Goal: Transaction & Acquisition: Purchase product/service

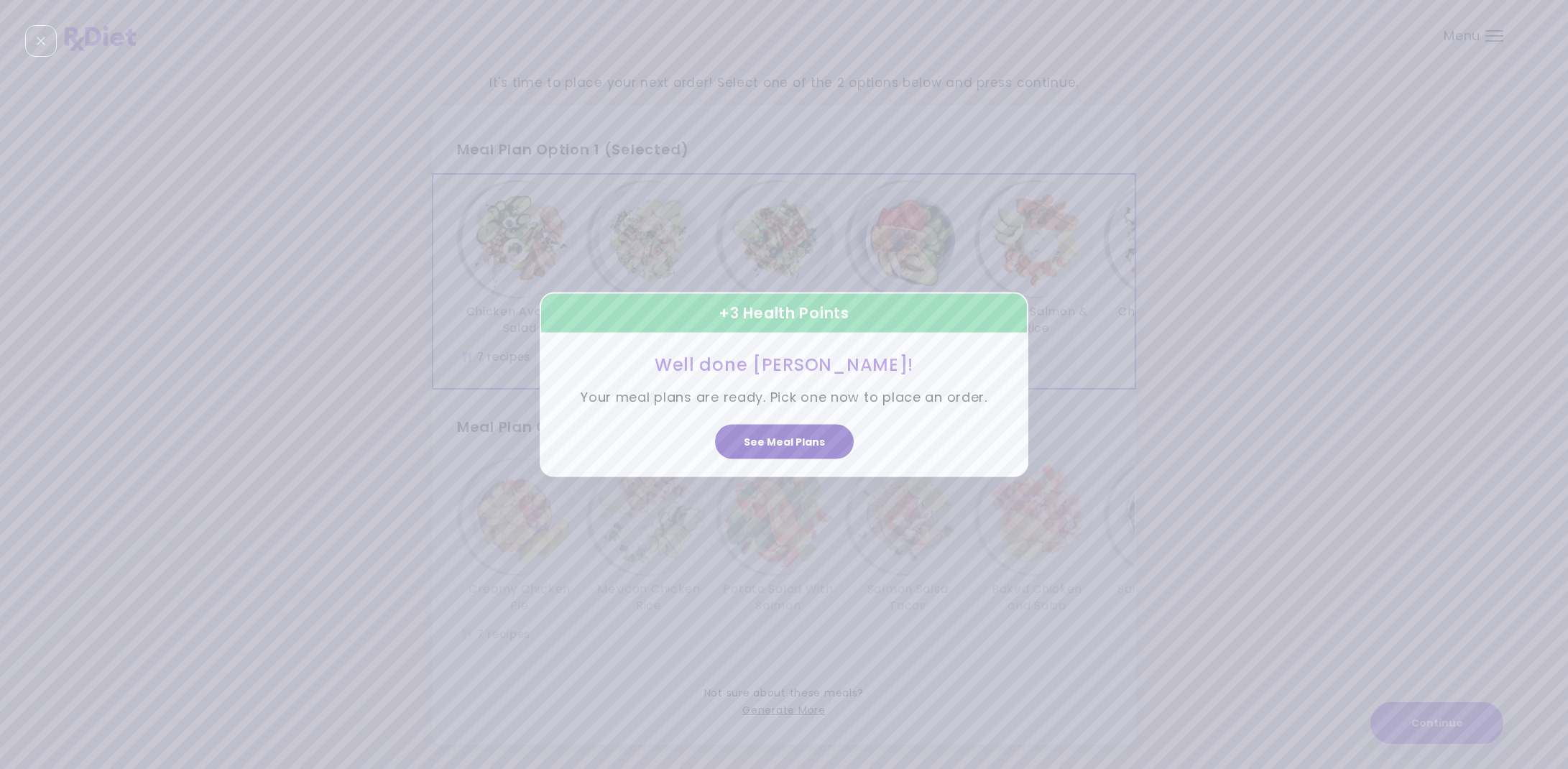
click at [795, 453] on button "See Meal Plans" at bounding box center [784, 441] width 139 height 34
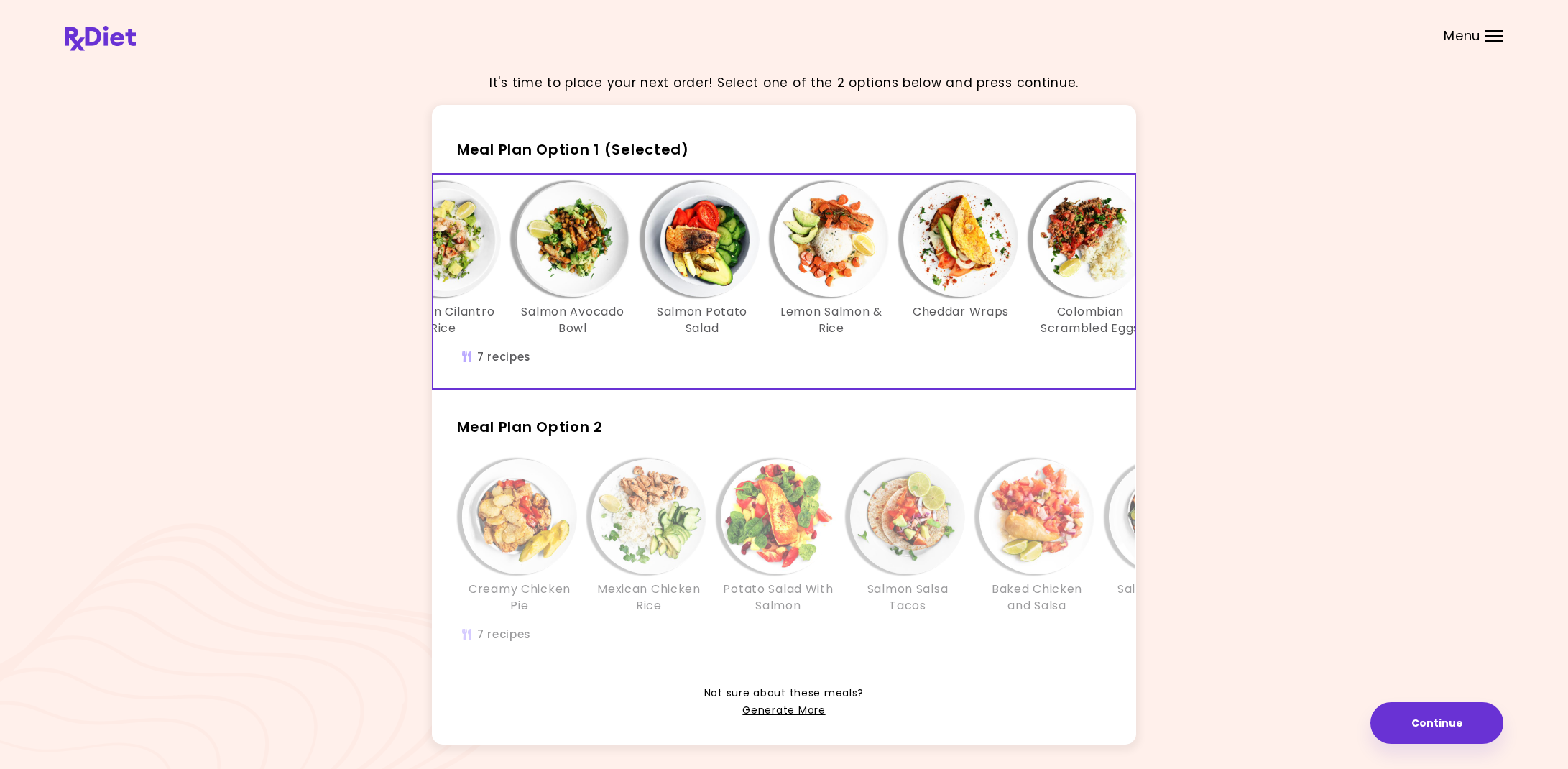
scroll to position [0, 247]
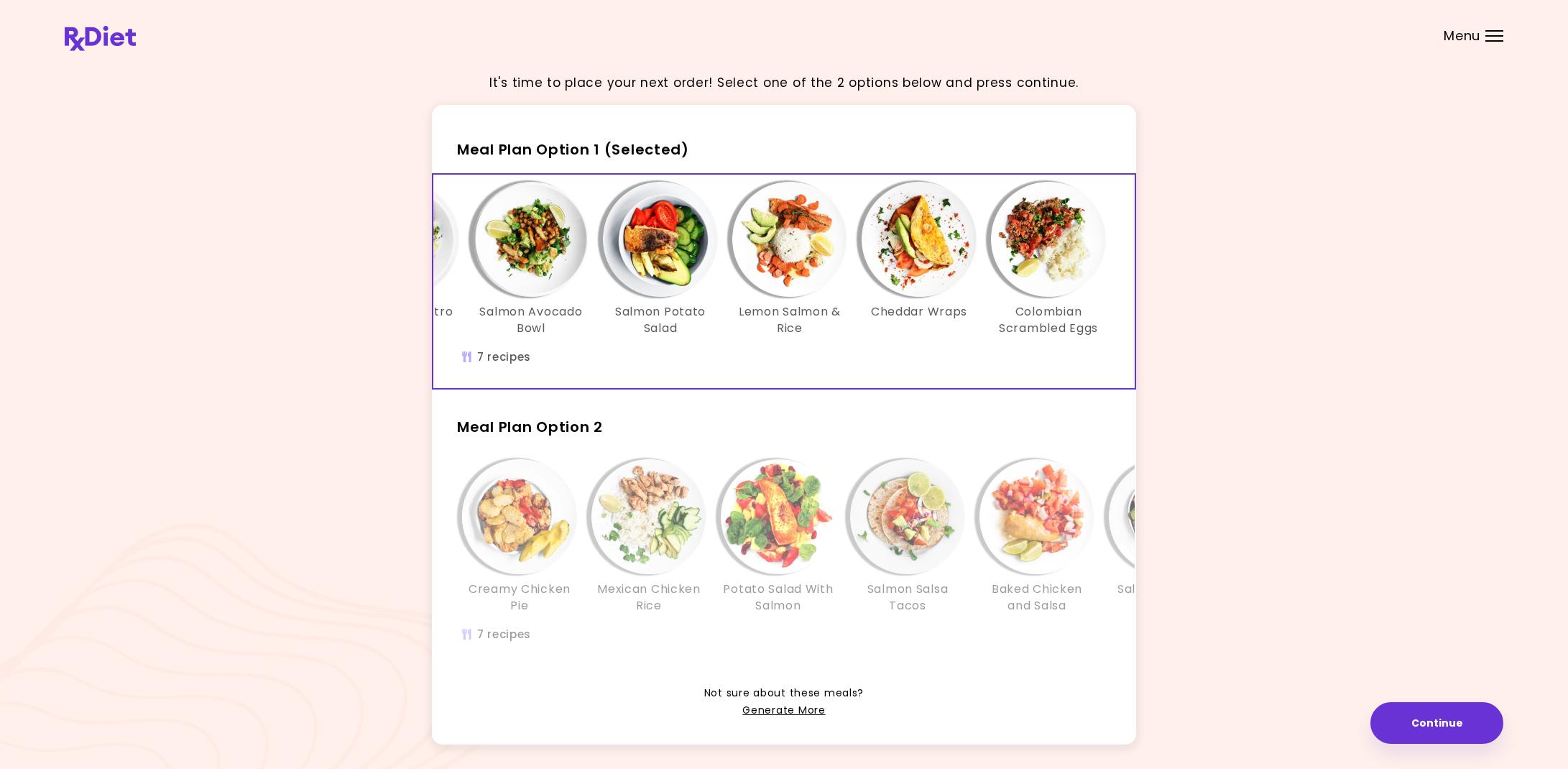
drag, startPoint x: 1132, startPoint y: 343, endPoint x: 1167, endPoint y: 347, distance: 35.2
click at [1167, 347] on div "It's time to place your next order! Select one of the 2 options below and press…" at bounding box center [784, 412] width 1438 height 701
click at [1115, 541] on img "Info - Salmon Spinach Casserole - Meal Plan Option 2" at bounding box center [1166, 516] width 115 height 115
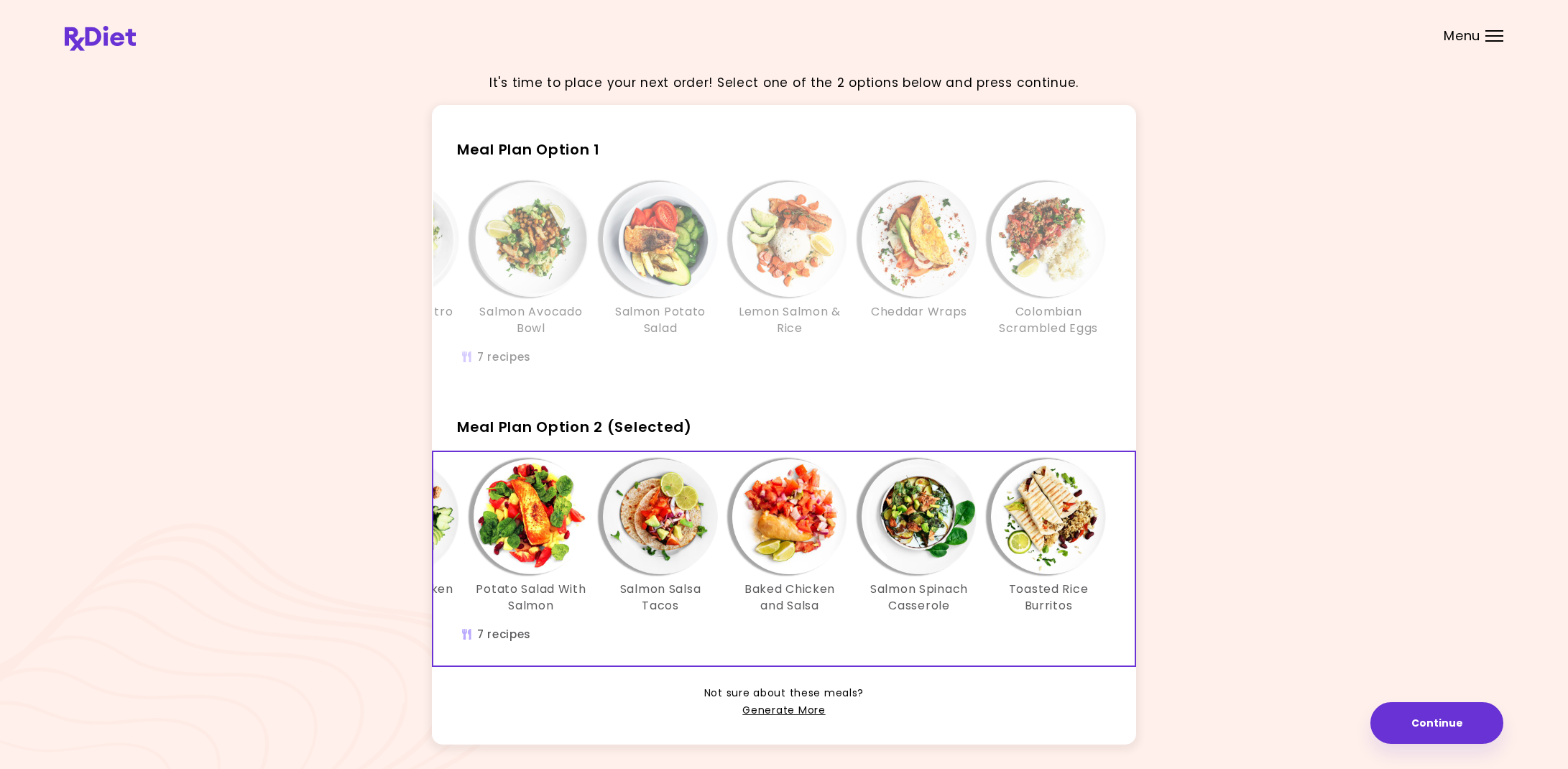
drag, startPoint x: 1135, startPoint y: 633, endPoint x: 1164, endPoint y: 636, distance: 29.2
click at [1164, 636] on div "It's time to place your next order! Select one of the 2 options below and press…" at bounding box center [784, 412] width 1438 height 701
click at [767, 705] on link "Generate More" at bounding box center [783, 710] width 83 height 17
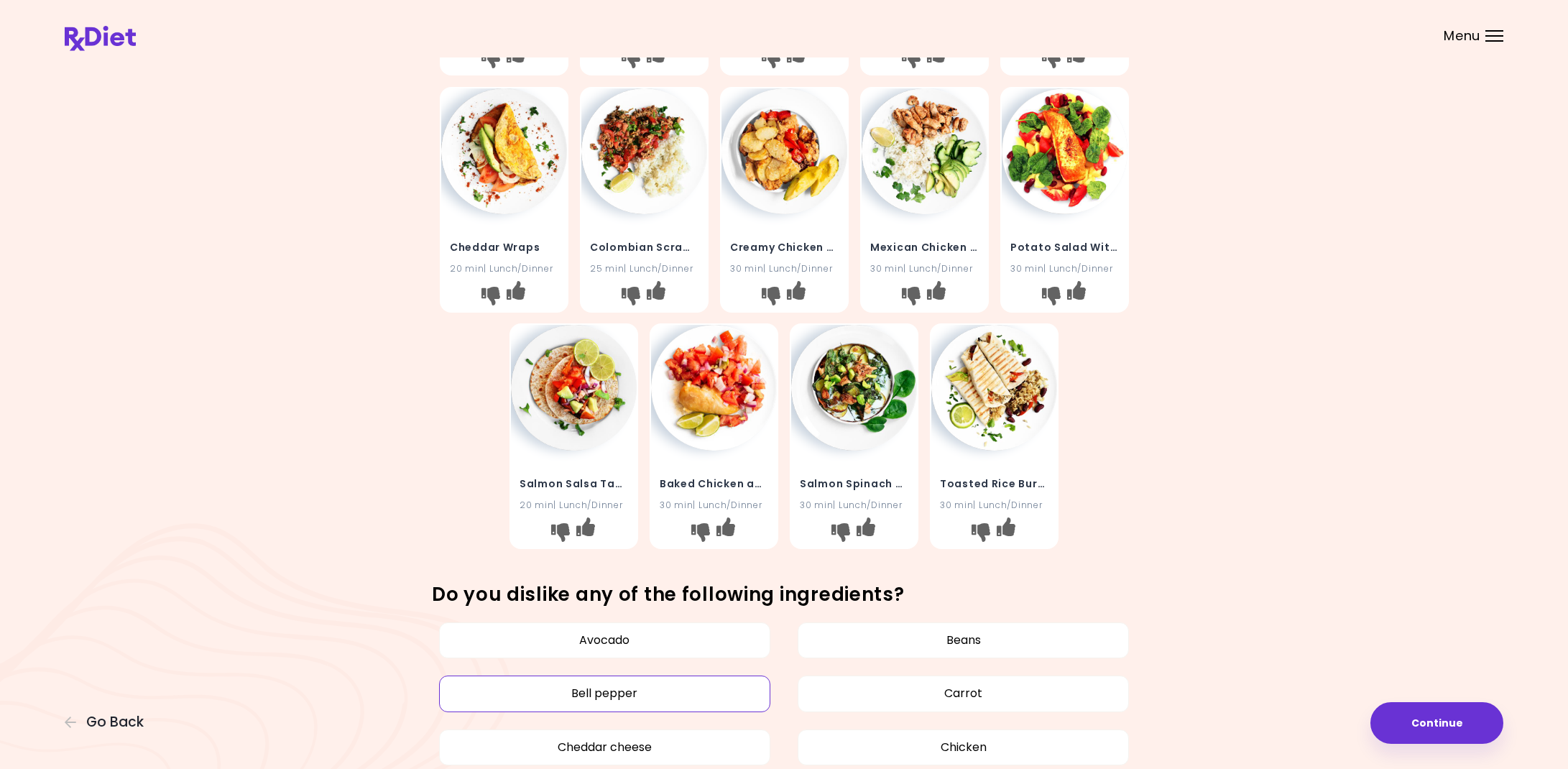
scroll to position [260, 1]
click at [658, 640] on button "Avocado" at bounding box center [604, 641] width 331 height 36
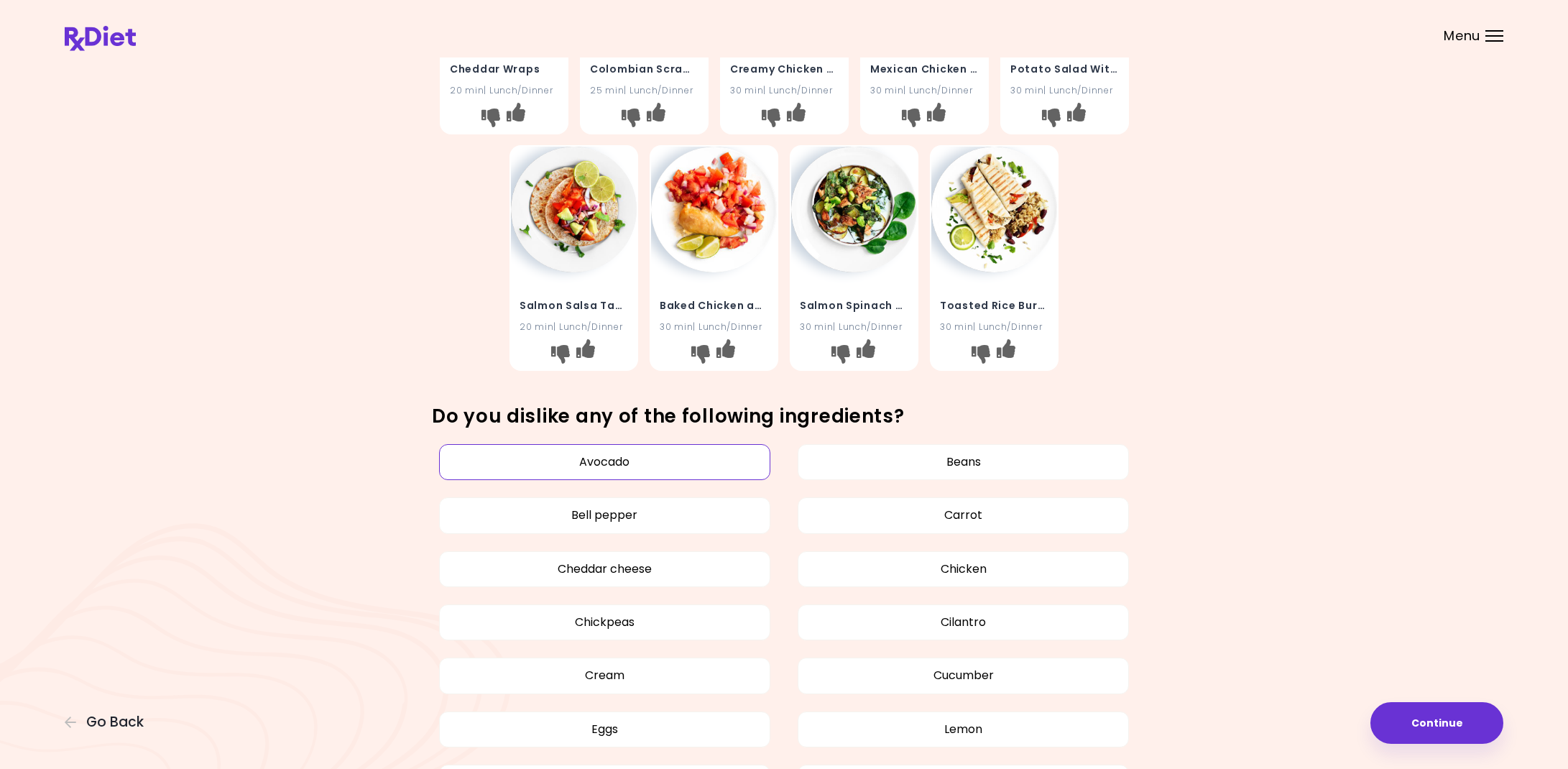
scroll to position [436, 0]
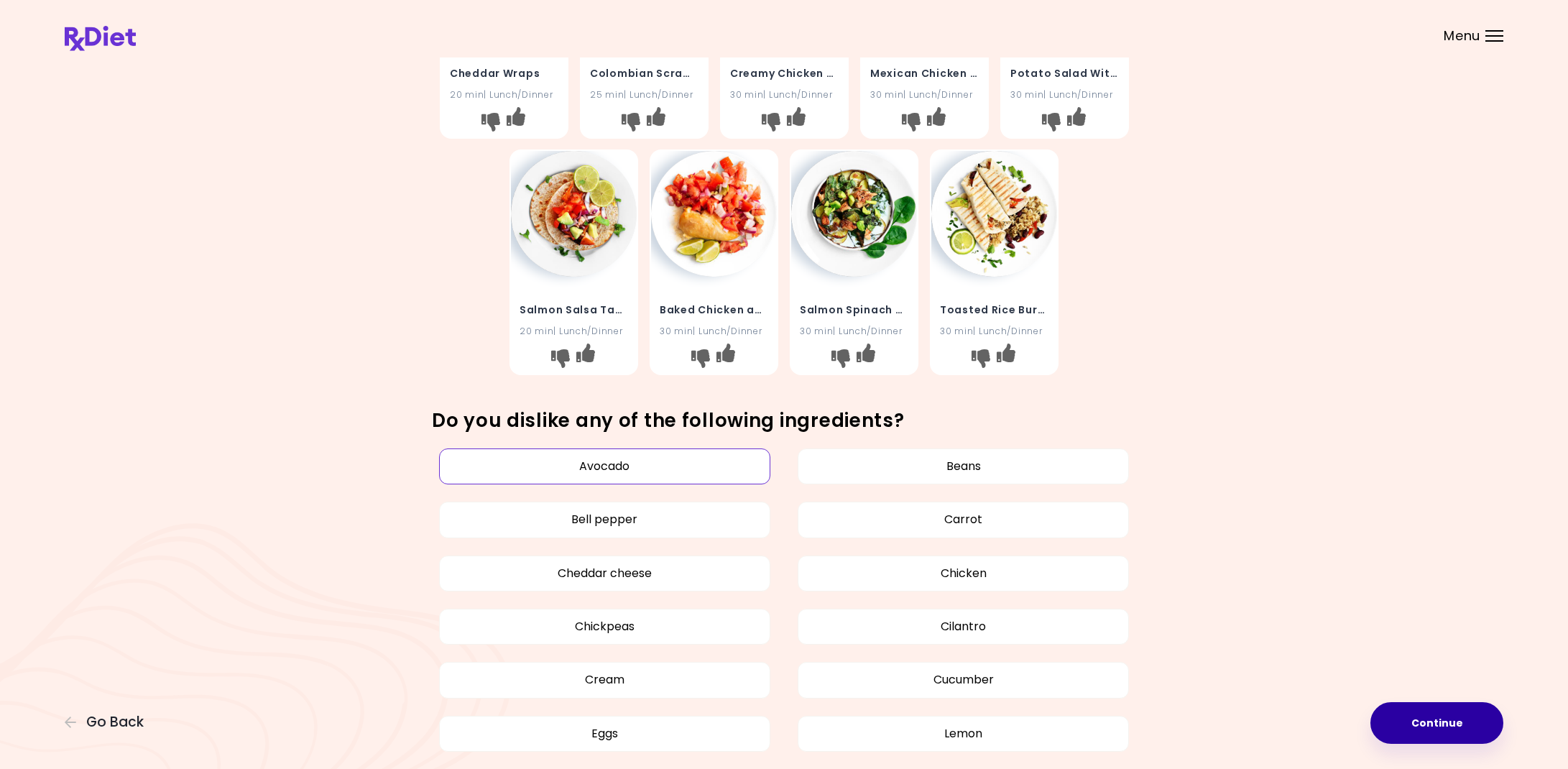
click at [1441, 721] on button "Continue" at bounding box center [1437, 723] width 133 height 42
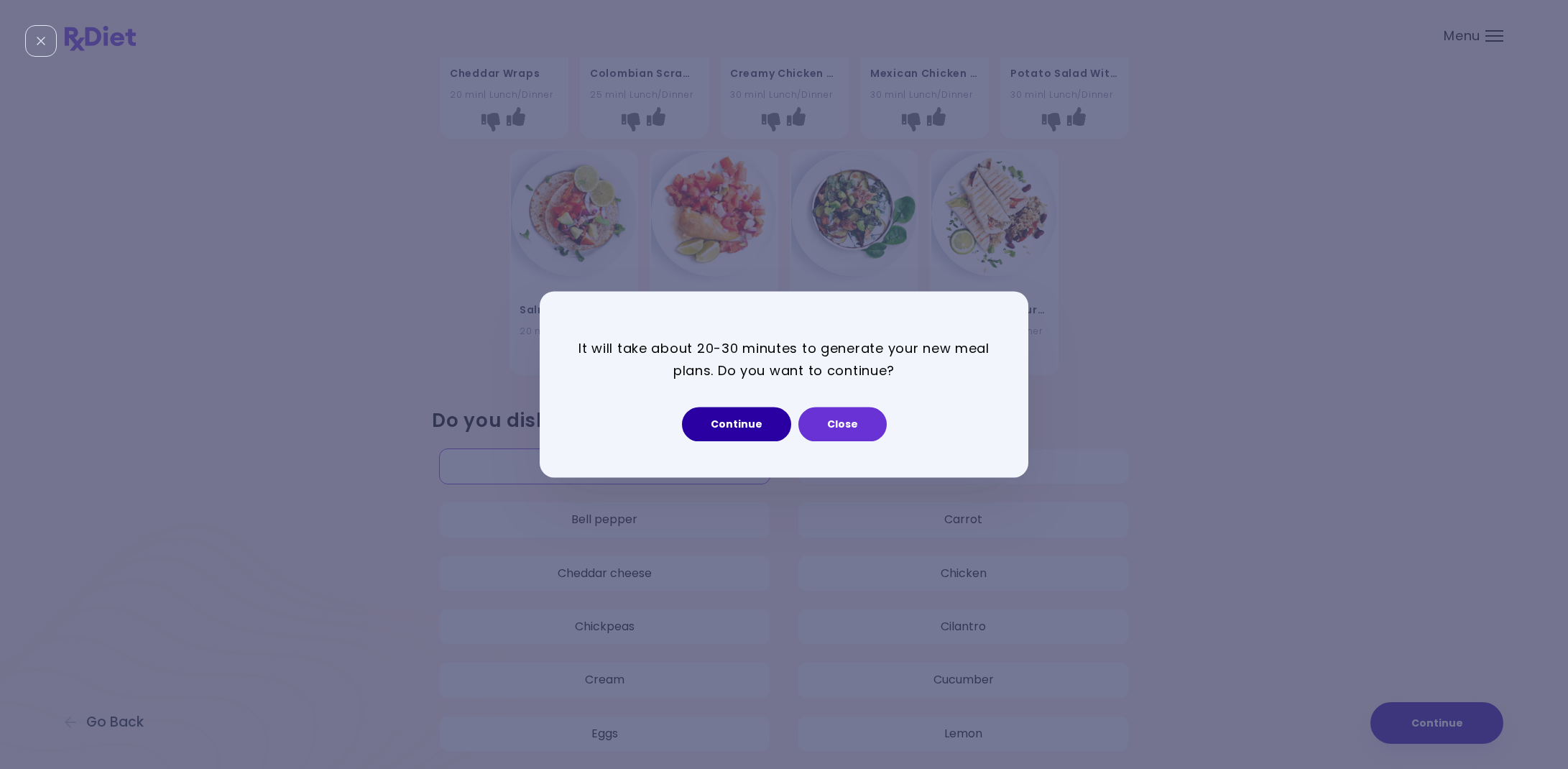
click at [765, 430] on button "Continue" at bounding box center [736, 424] width 109 height 34
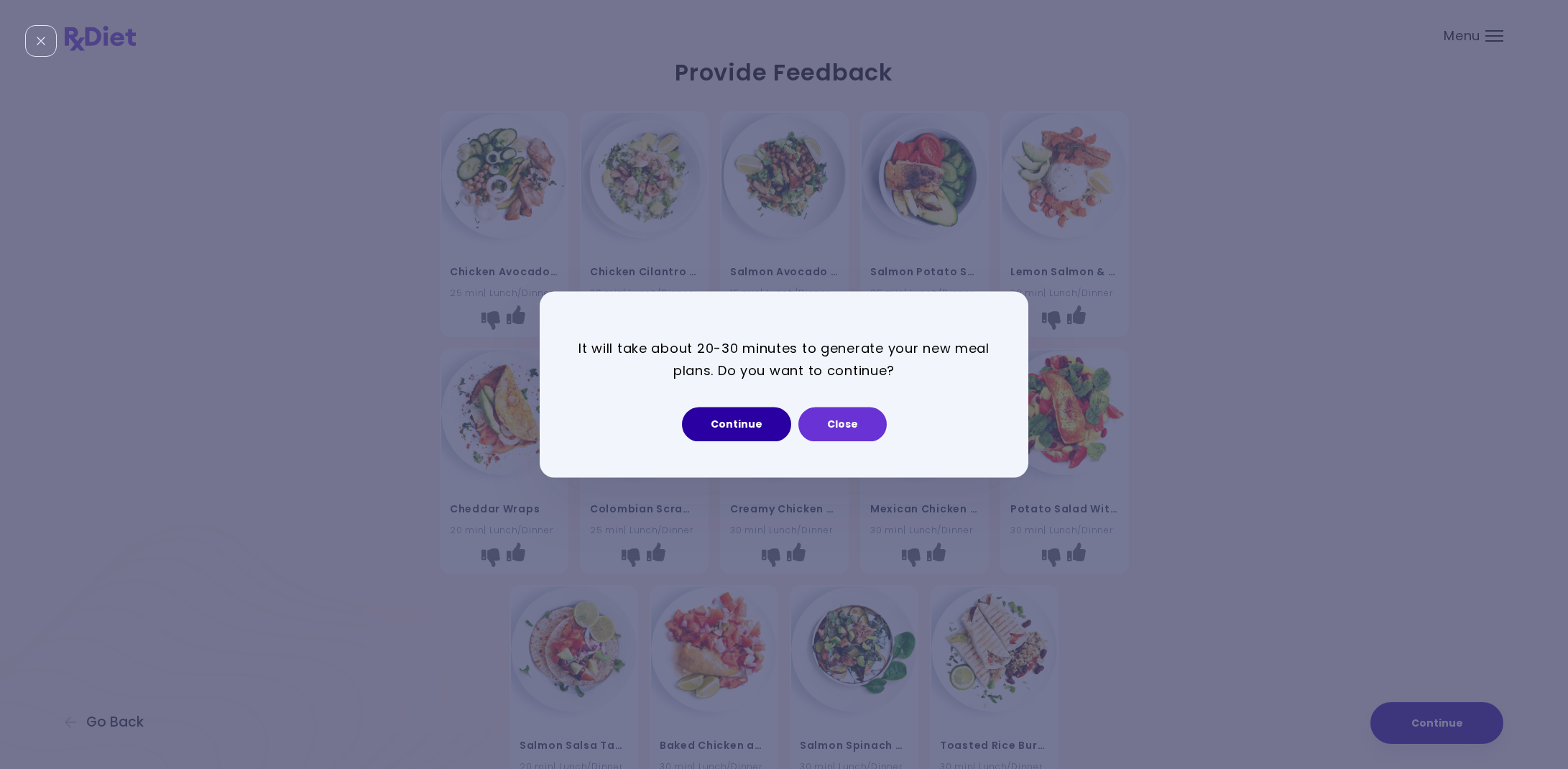
select select "*"
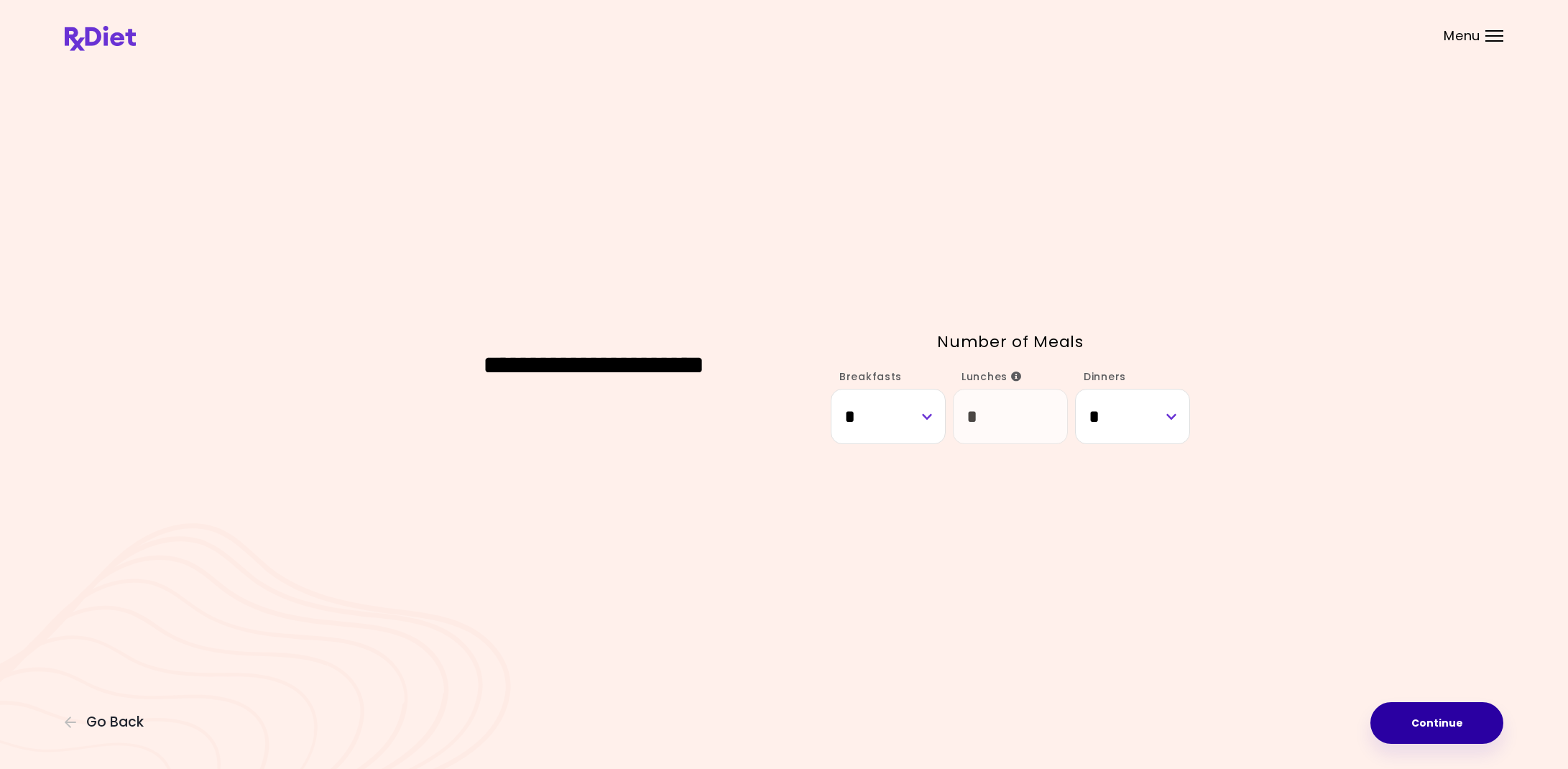
click at [1449, 723] on button "Continue" at bounding box center [1437, 723] width 133 height 42
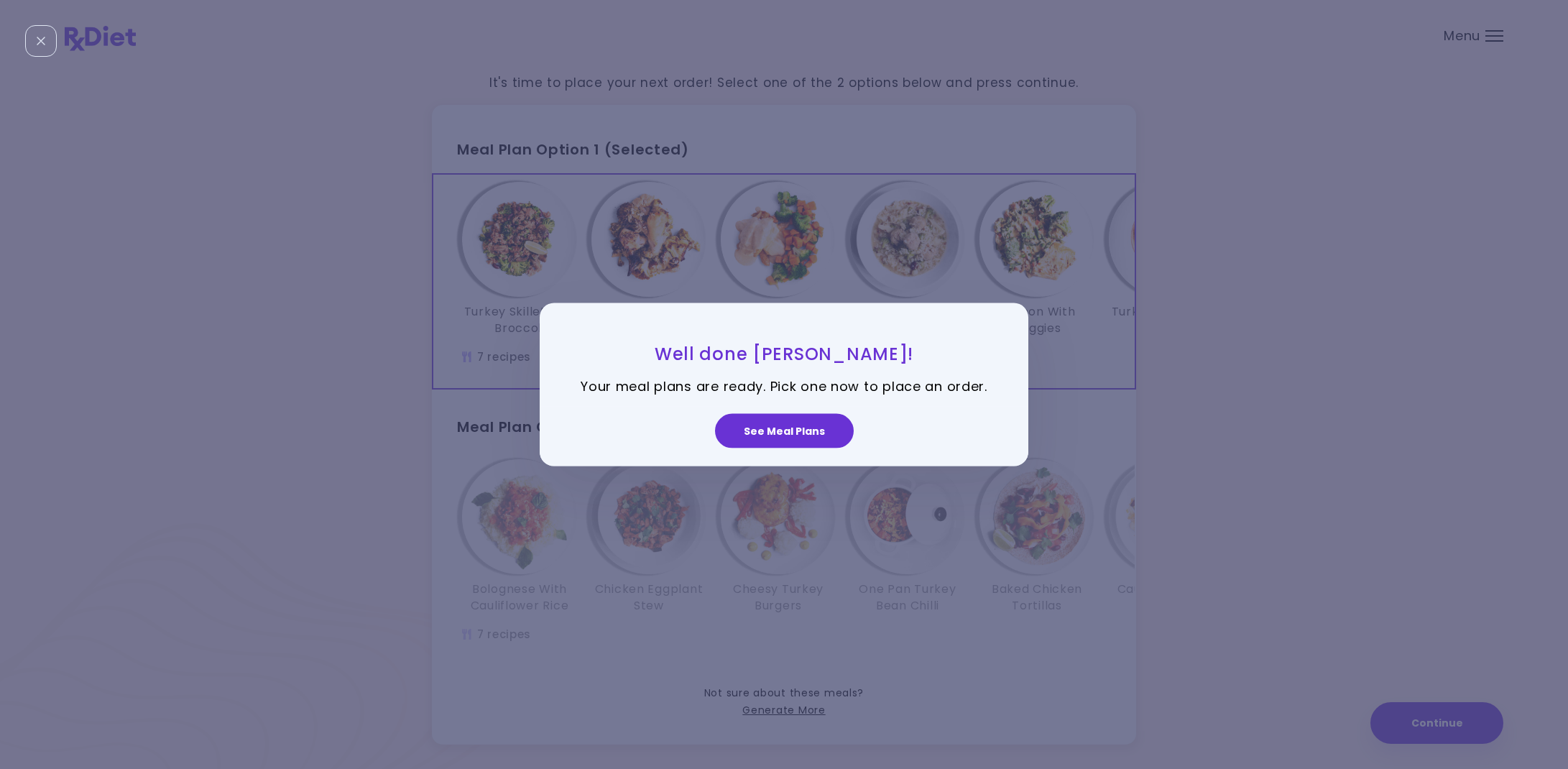
click at [751, 437] on button "See Meal Plans" at bounding box center [784, 430] width 139 height 34
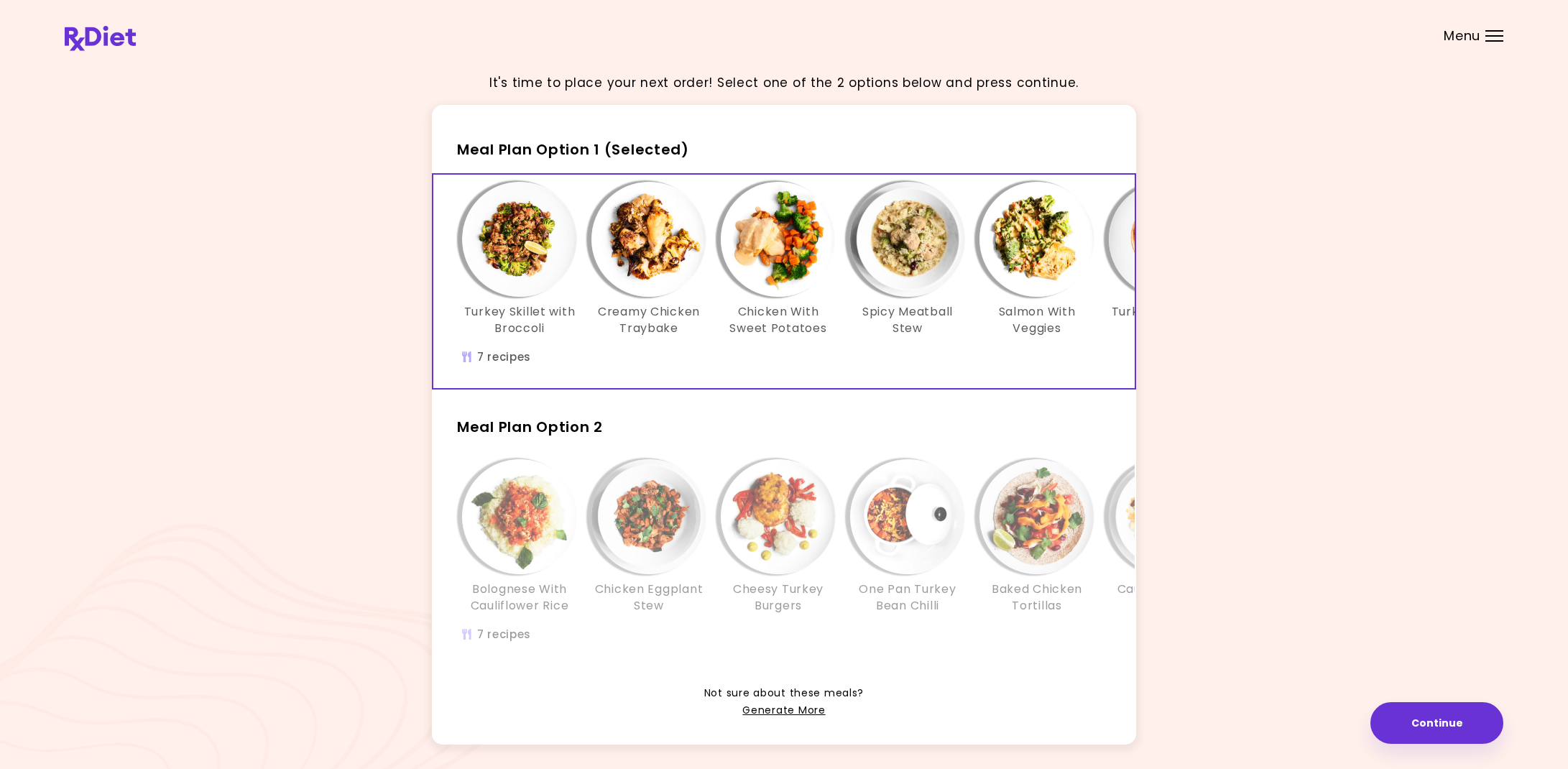
click at [1126, 281] on div "Info - Turkey Taco Bake - Meal Plan Option 1 (Selected)" at bounding box center [1166, 239] width 115 height 115
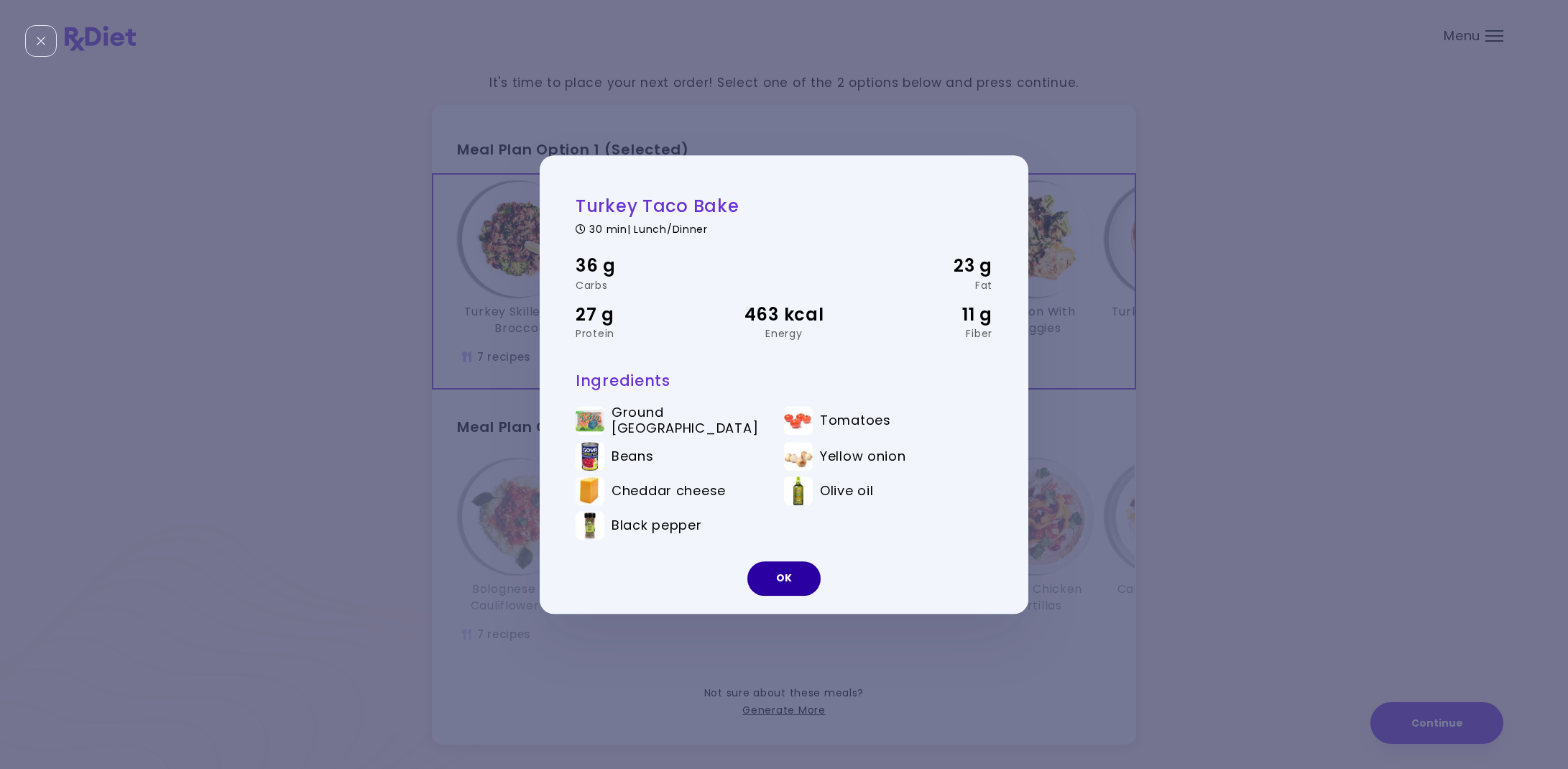
click at [783, 574] on button "OK" at bounding box center [784, 578] width 73 height 34
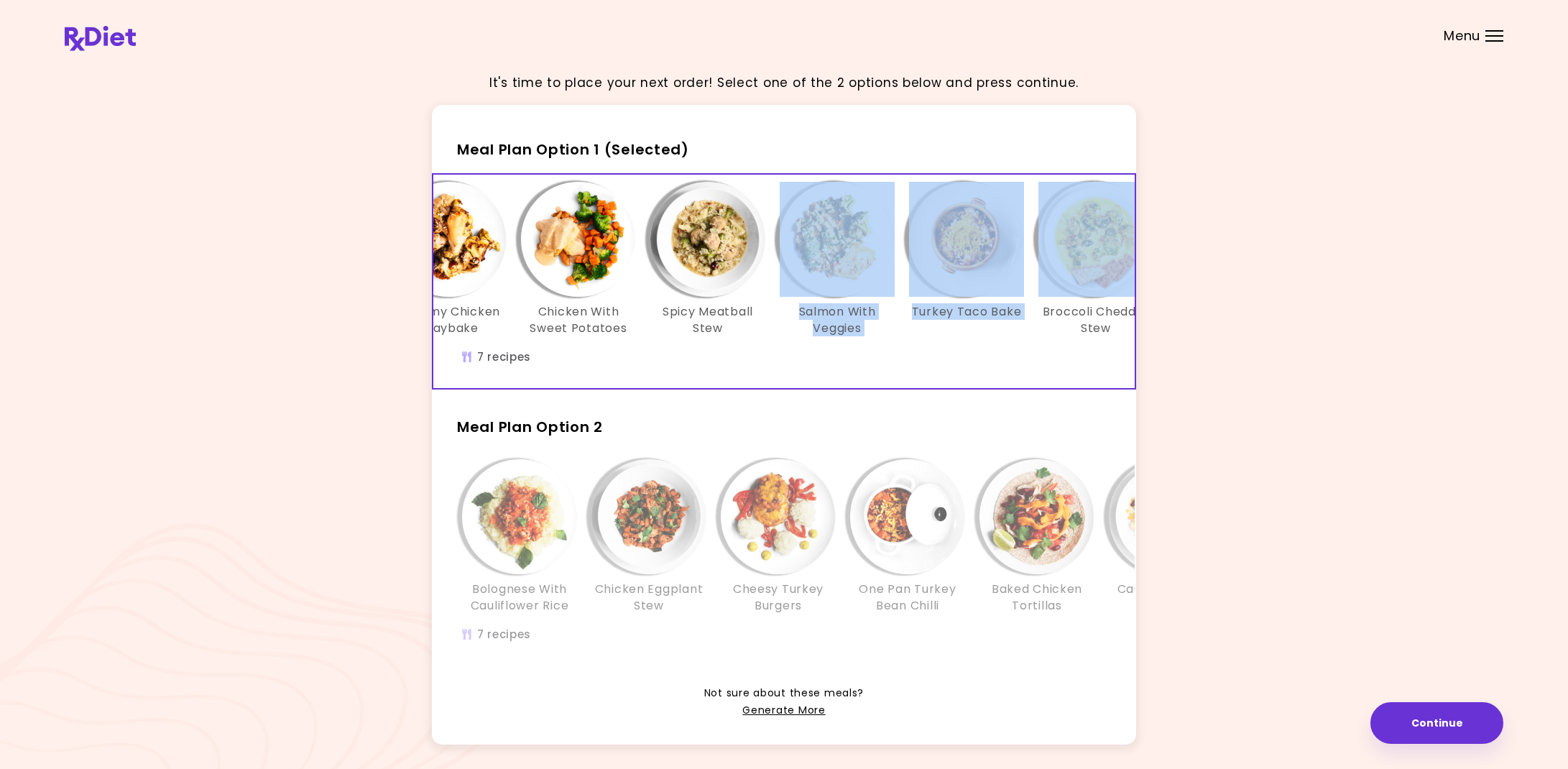
scroll to position [0, 247]
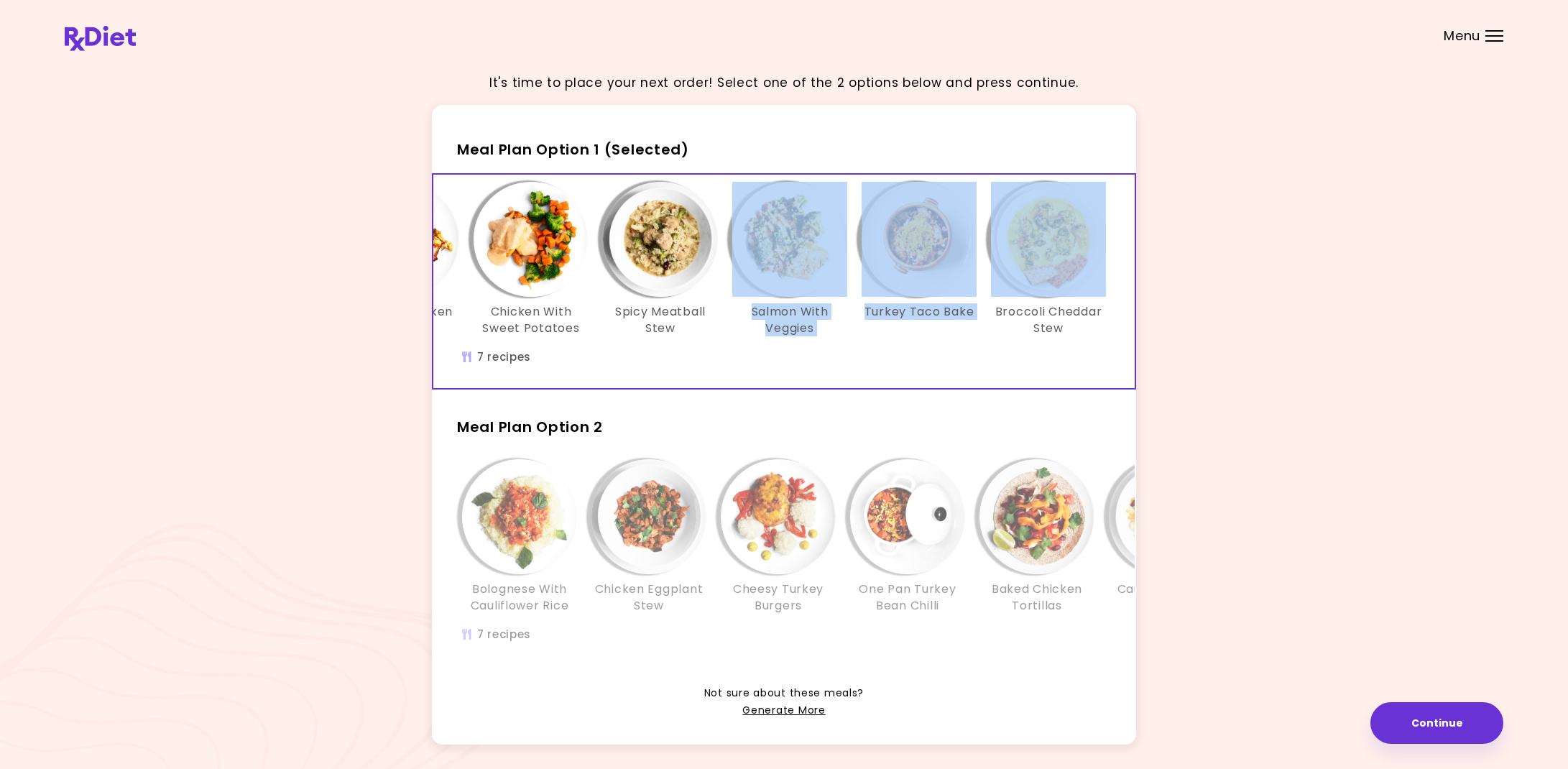
drag, startPoint x: 1135, startPoint y: 273, endPoint x: 1179, endPoint y: 273, distance: 44.0
click at [1179, 273] on div "It's time to place your next order! Select one of the 2 options below and press…" at bounding box center [784, 412] width 1438 height 701
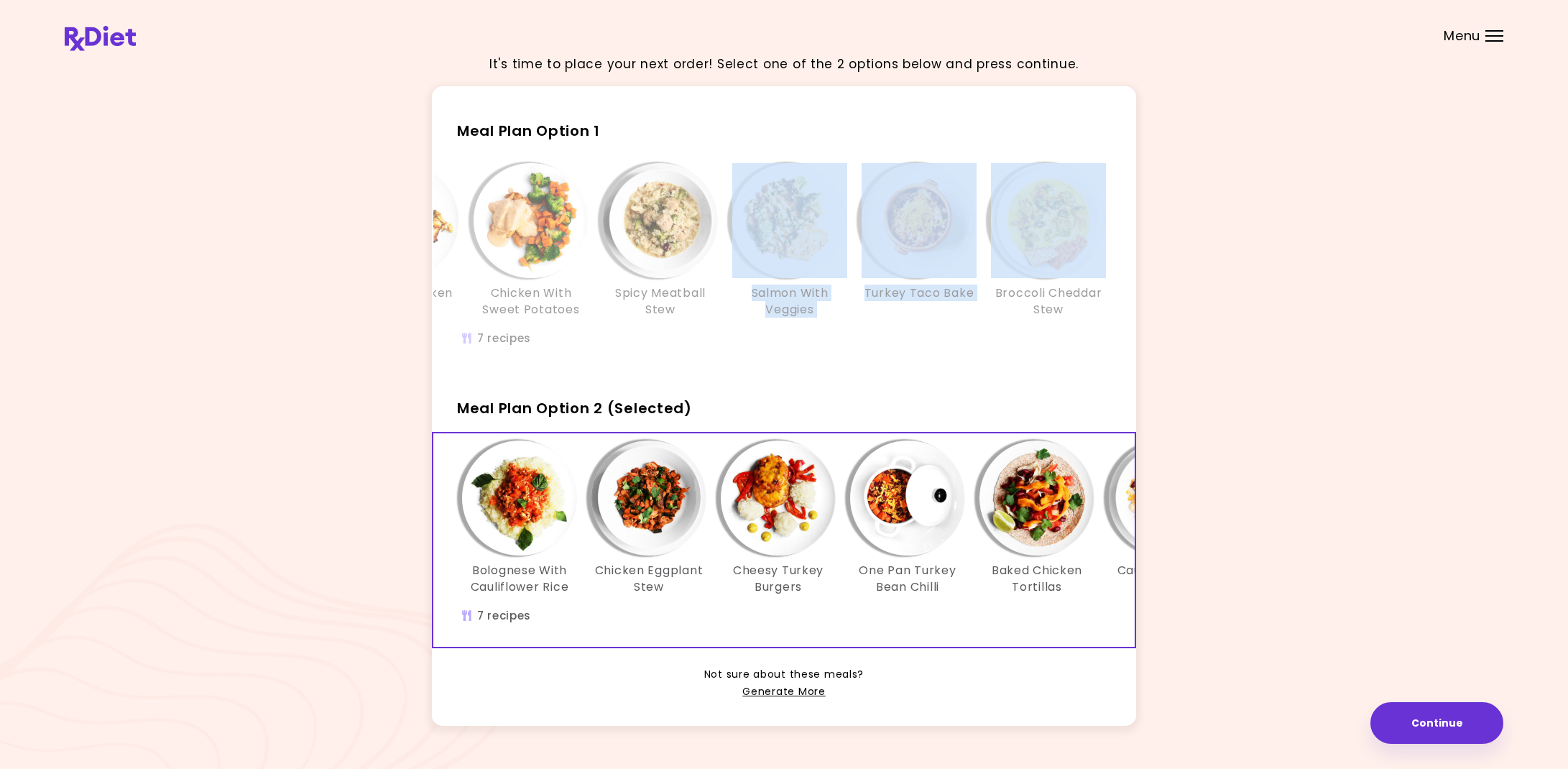
scroll to position [0, 1]
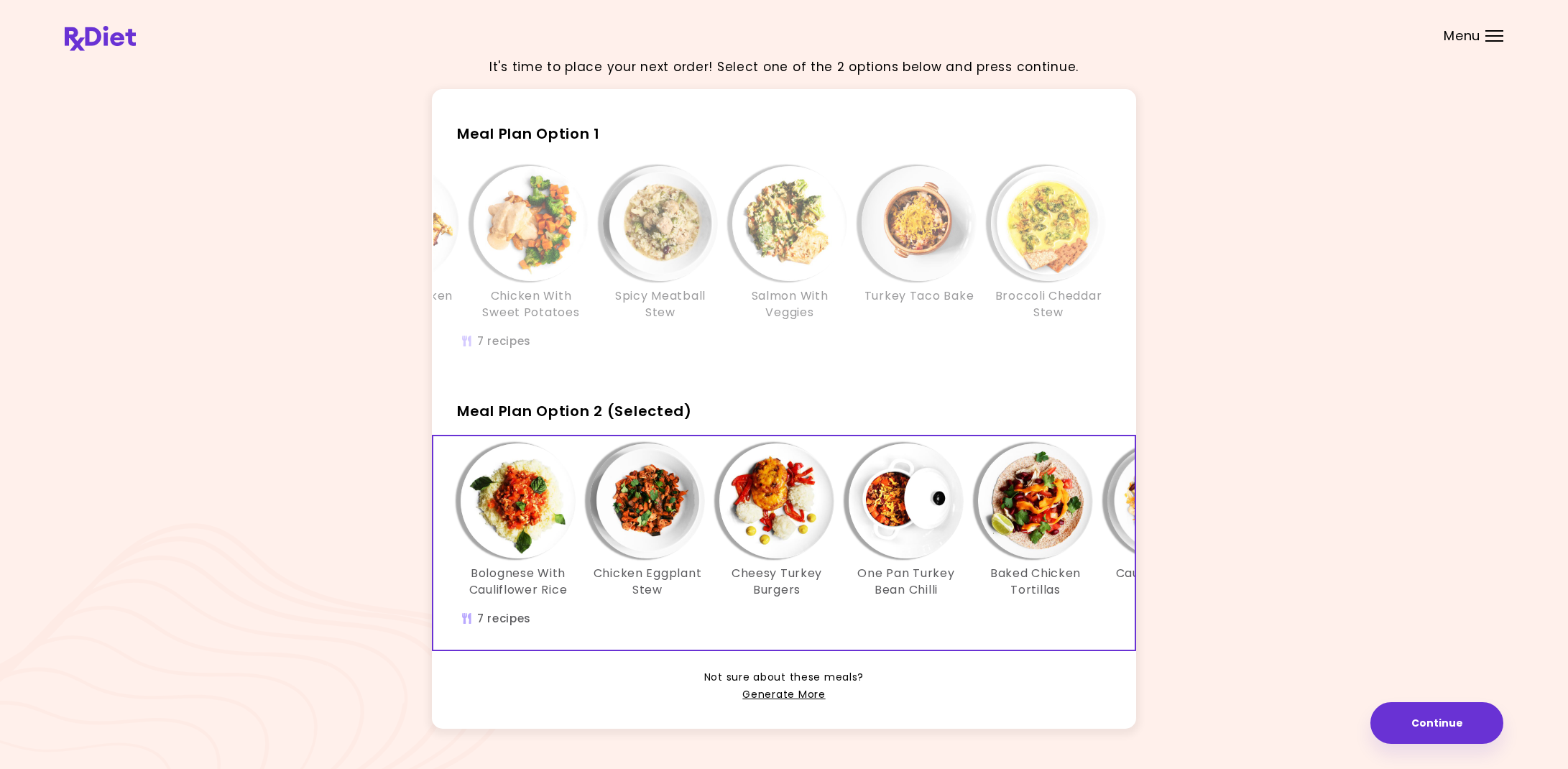
click at [533, 596] on div "Bolognese With Cauliflower Rice Chicken Eggplant Stew Cheesy Turkey Burgers One…" at bounding box center [906, 527] width 906 height 169
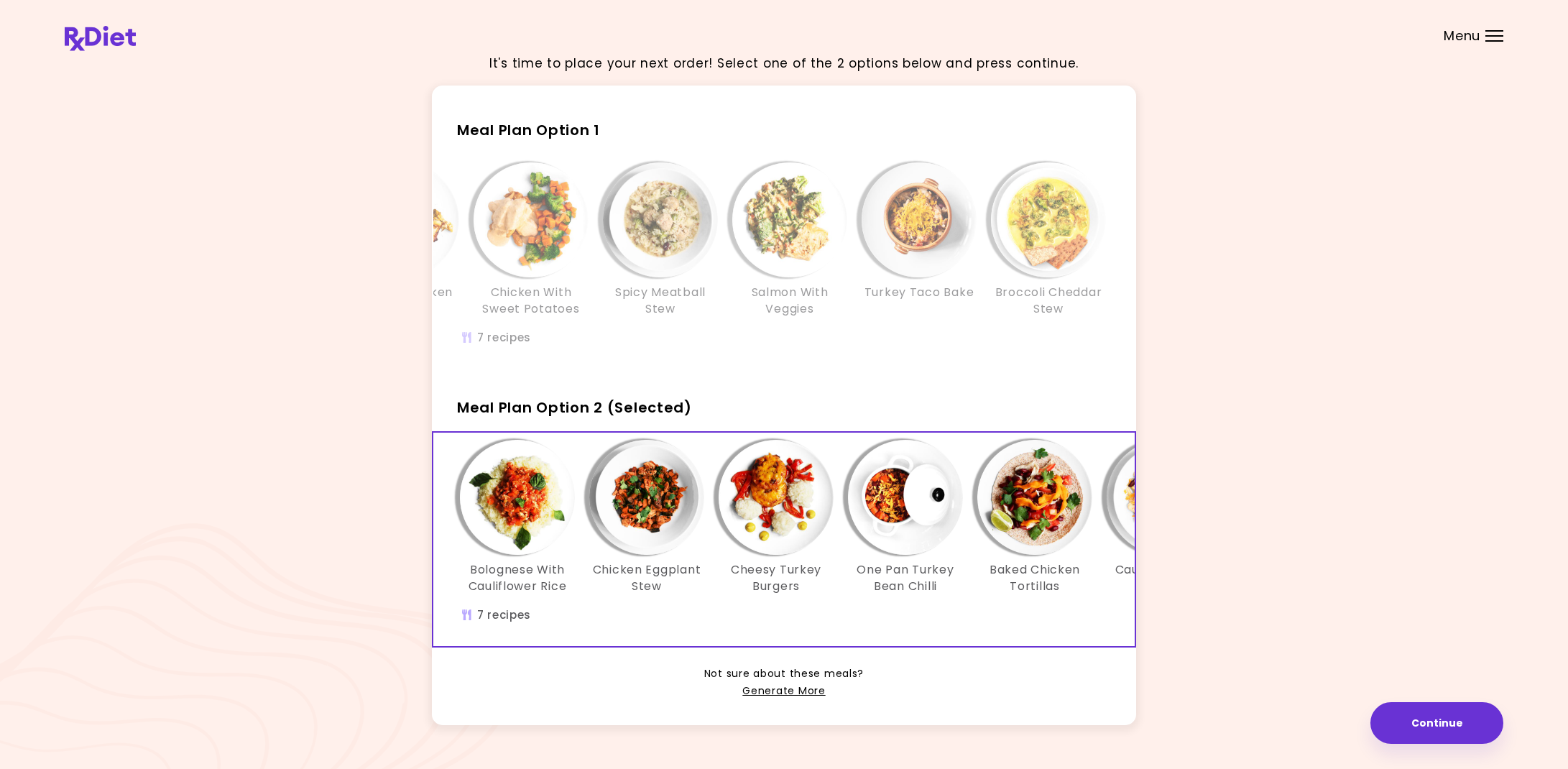
scroll to position [0, 3]
click at [1132, 581] on h3 "Cauliflower with Beans" at bounding box center [1163, 577] width 115 height 32
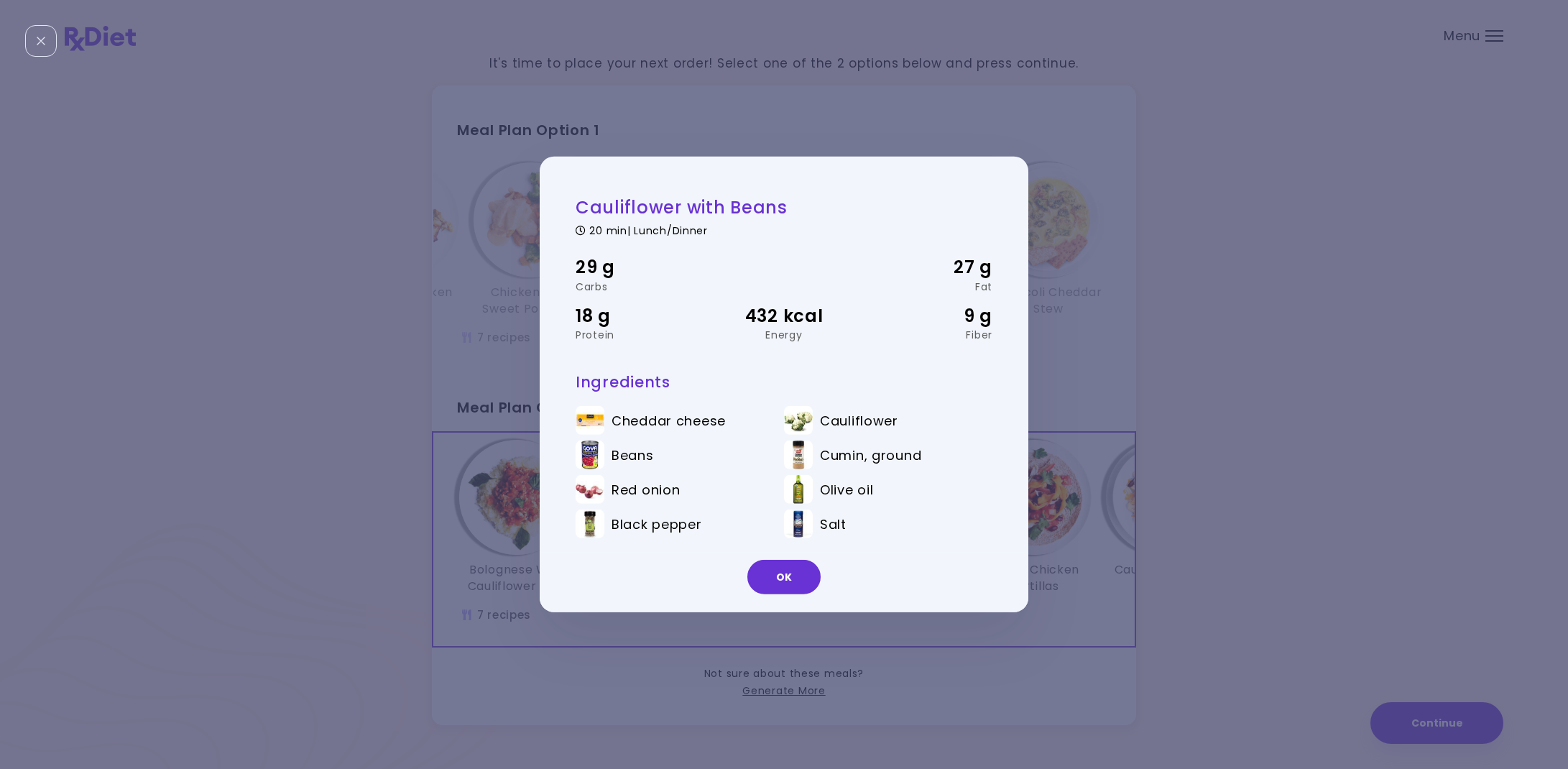
drag, startPoint x: 761, startPoint y: 580, endPoint x: 778, endPoint y: 579, distance: 17.0
click at [762, 580] on button "OK" at bounding box center [784, 577] width 73 height 34
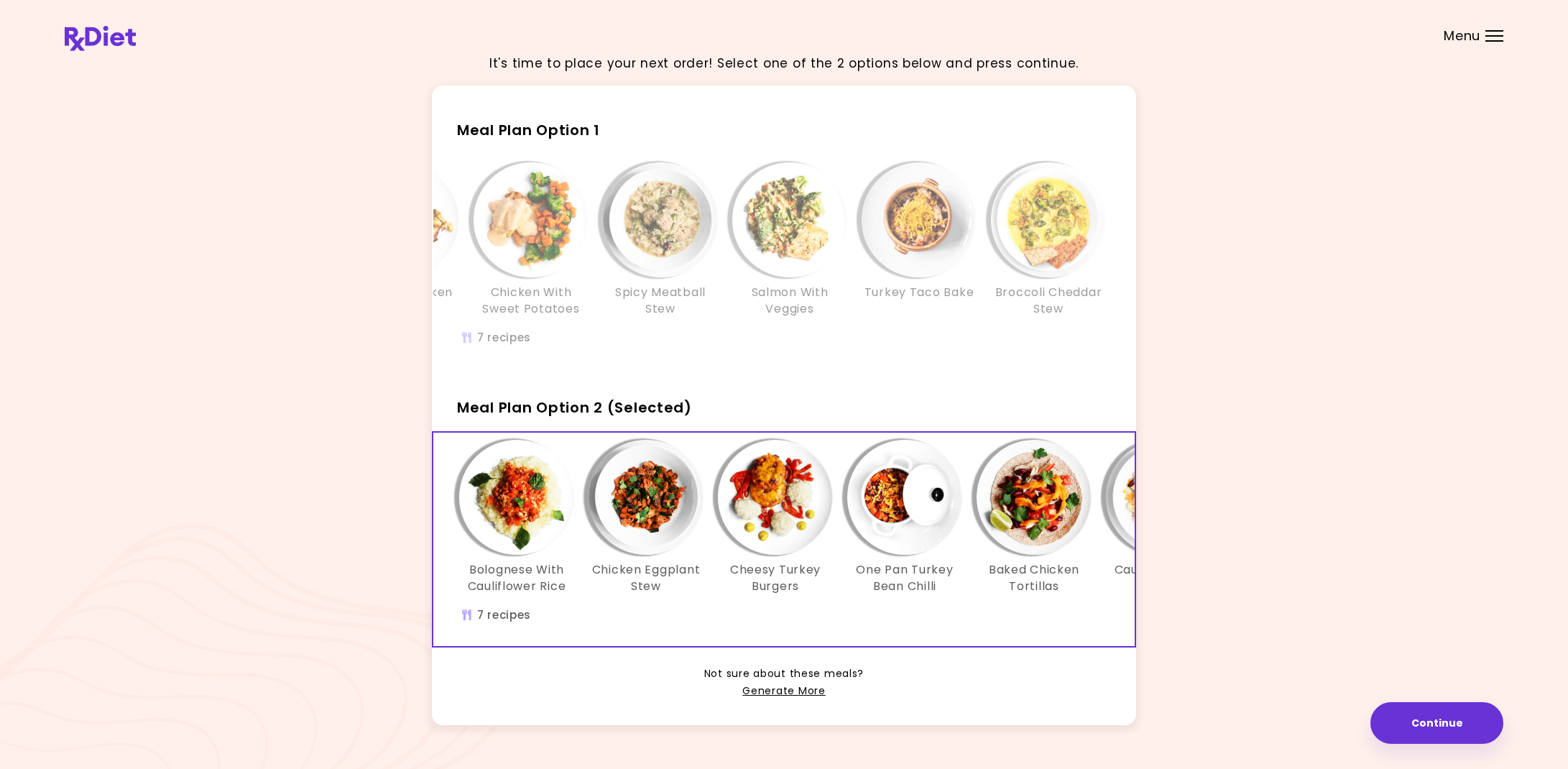
click at [1098, 534] on div "Baked Chicken Tortillas" at bounding box center [1033, 516] width 129 height 154
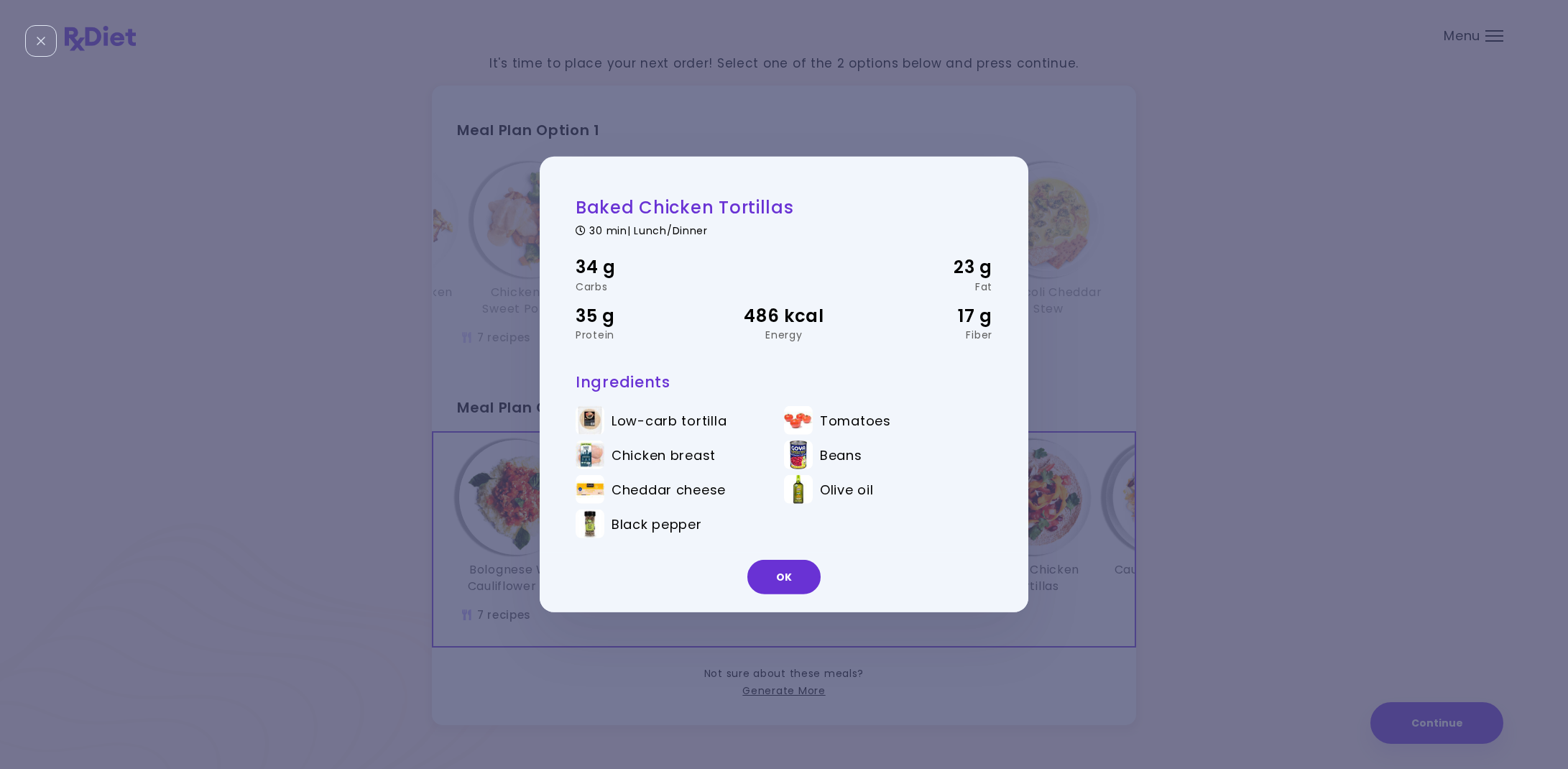
drag, startPoint x: 771, startPoint y: 577, endPoint x: 1023, endPoint y: 575, distance: 252.0
click at [774, 576] on button "OK" at bounding box center [784, 577] width 73 height 34
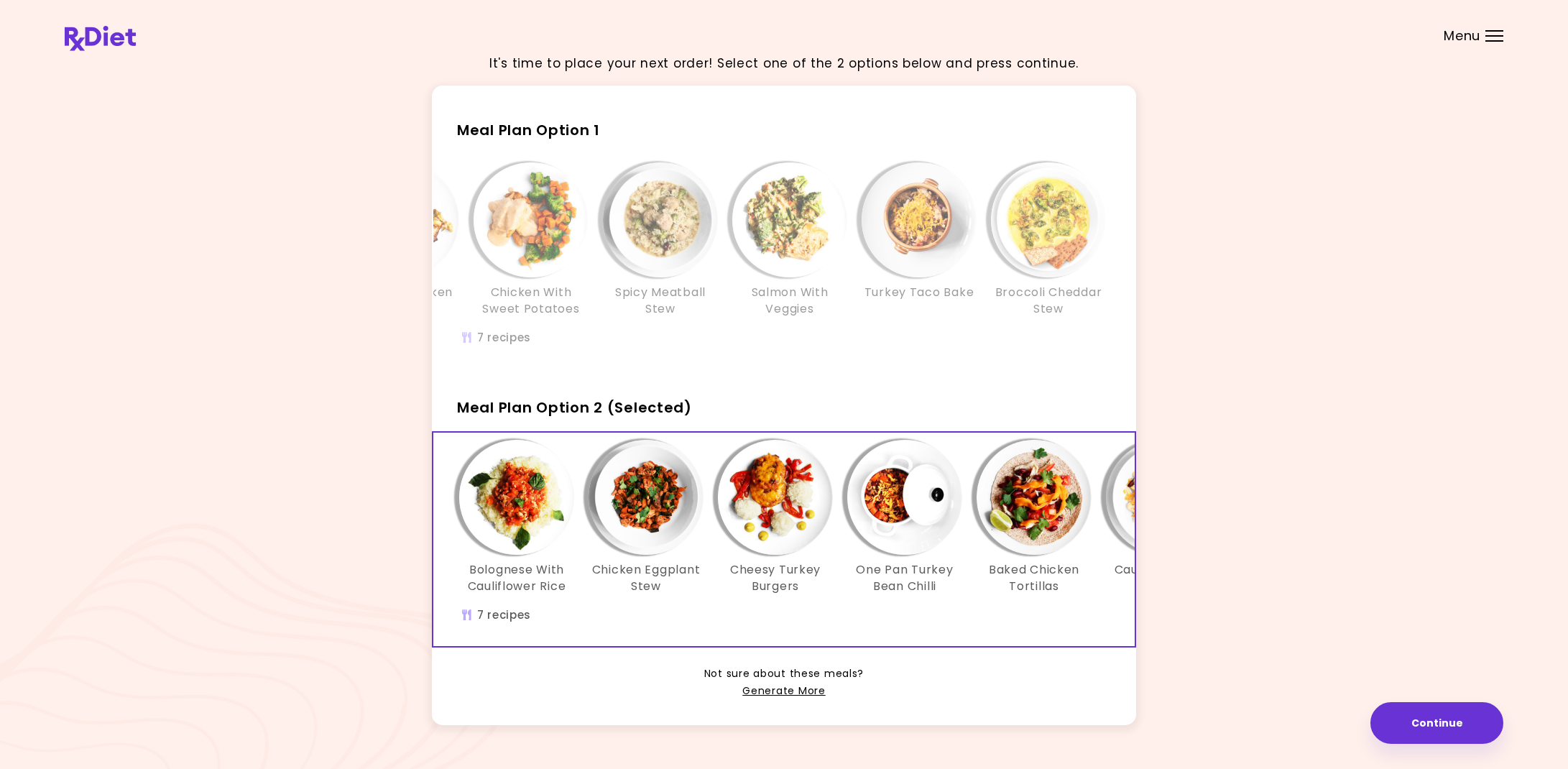
drag, startPoint x: 1137, startPoint y: 622, endPoint x: 1152, endPoint y: 618, distance: 15.5
click at [1168, 621] on div "It's time to place your next order! Select one of the 2 options below and press…" at bounding box center [784, 392] width 1438 height 701
drag, startPoint x: 1106, startPoint y: 610, endPoint x: 1131, endPoint y: 606, distance: 25.3
click at [1131, 606] on div "Bolognese With Cauliflower Rice Chicken Eggplant Stew Cheesy Turkey Burgers One…" at bounding box center [904, 539] width 948 height 213
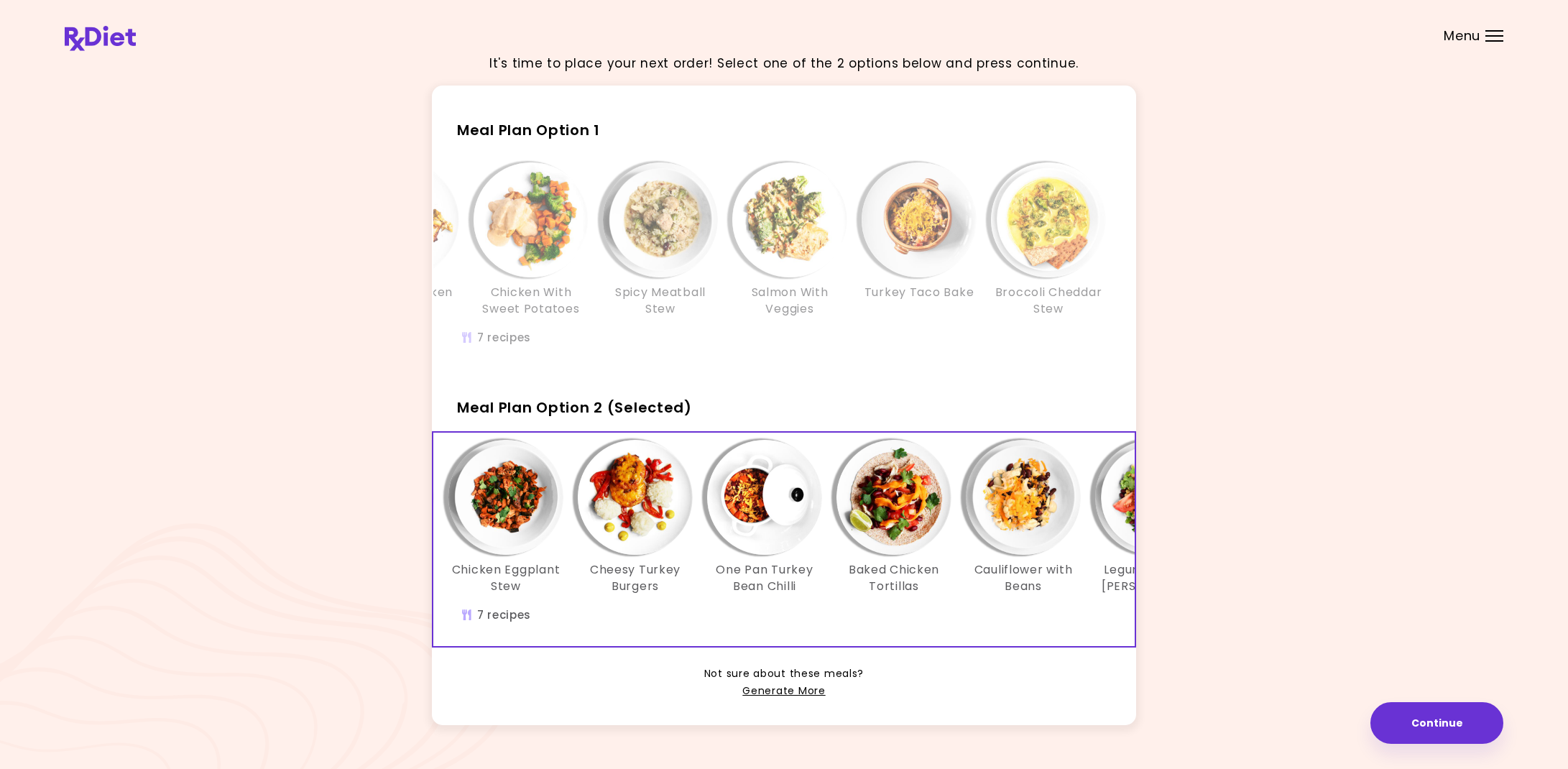
scroll to position [0, 247]
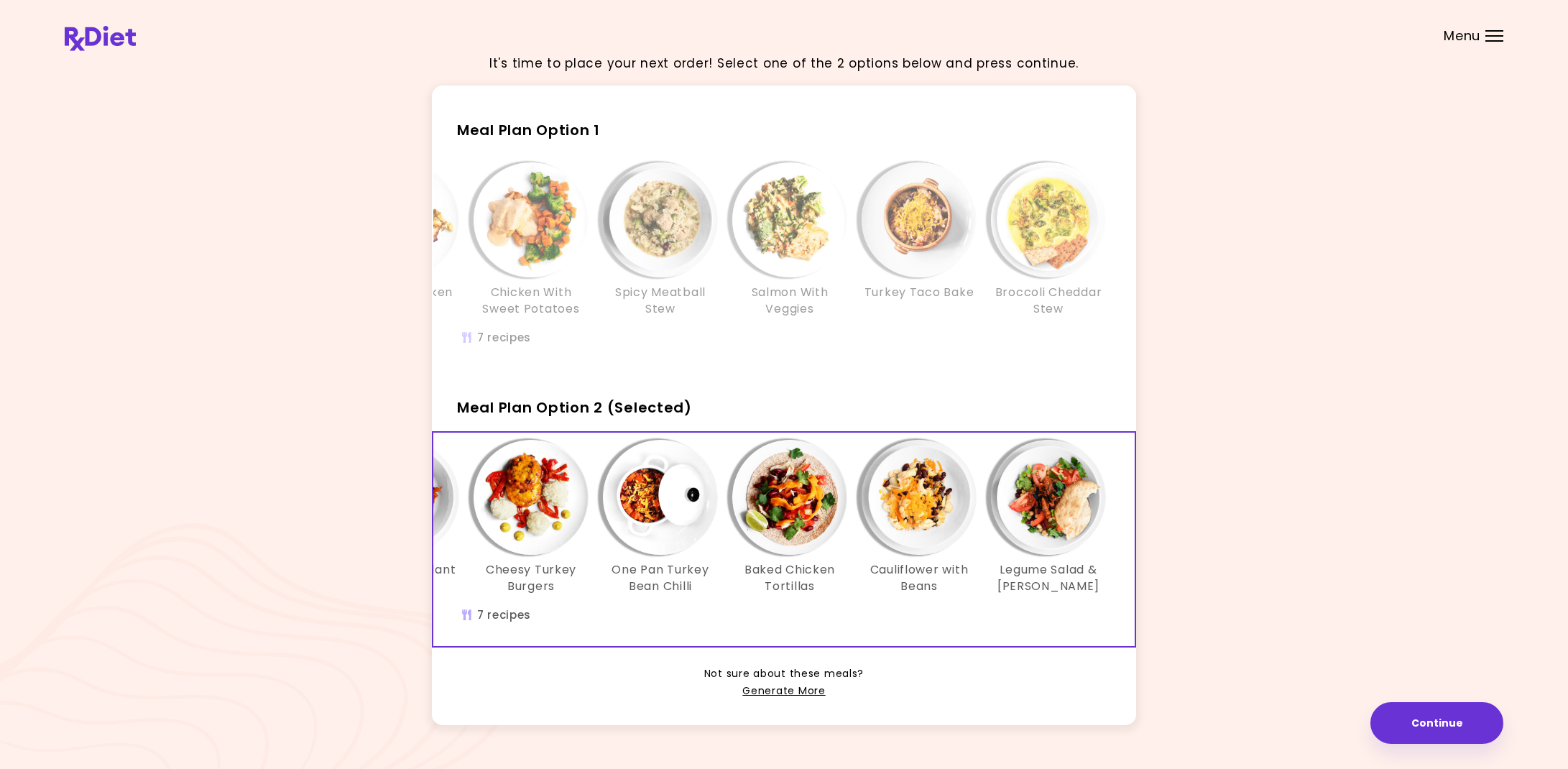
drag, startPoint x: 1131, startPoint y: 606, endPoint x: 1170, endPoint y: 603, distance: 39.1
click at [1170, 603] on div "It's time to place your next order! Select one of the 2 options below and press…" at bounding box center [784, 392] width 1438 height 701
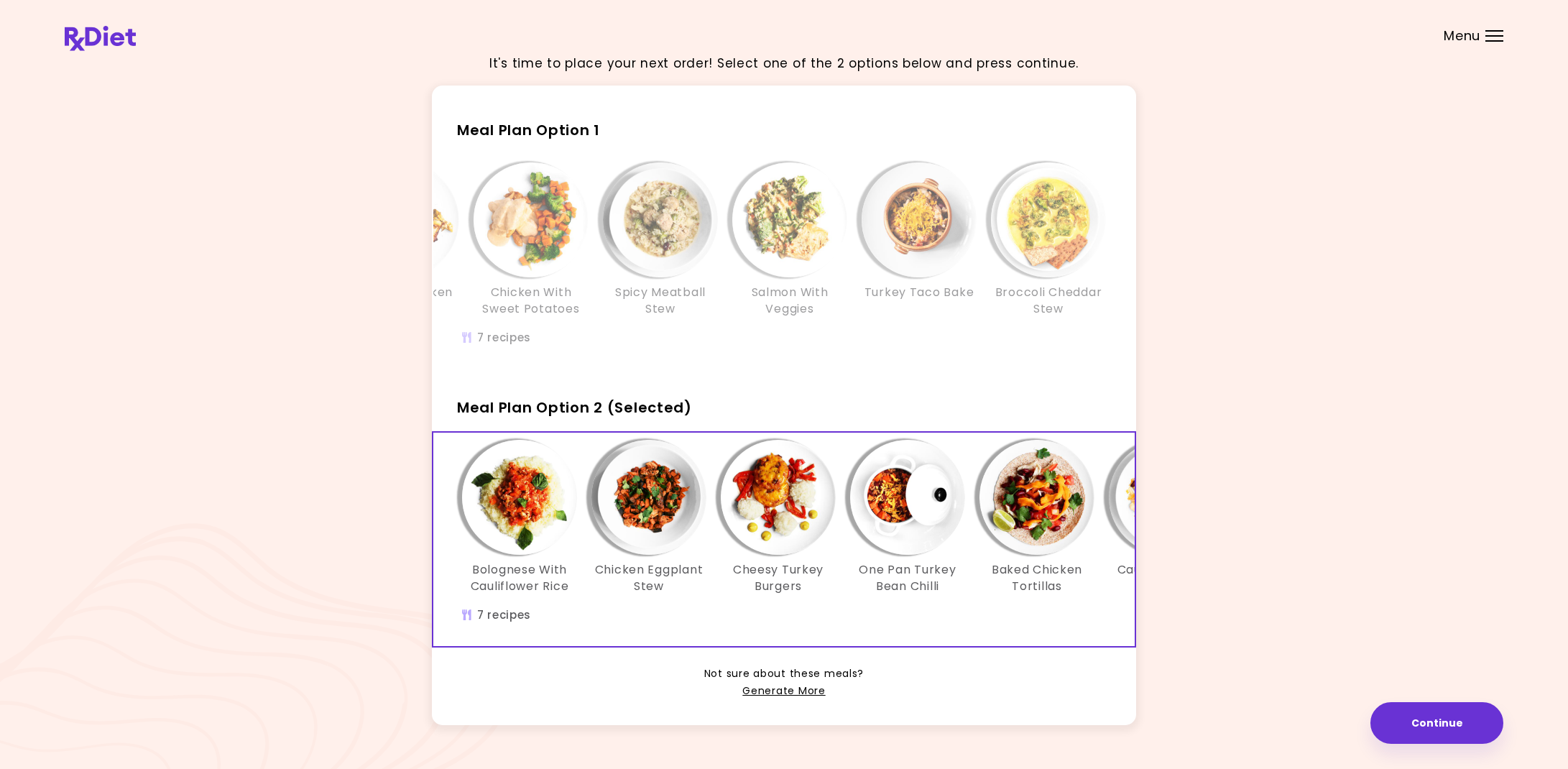
scroll to position [0, 0]
click at [477, 279] on div "Chicken With Sweet Potatoes" at bounding box center [530, 239] width 129 height 154
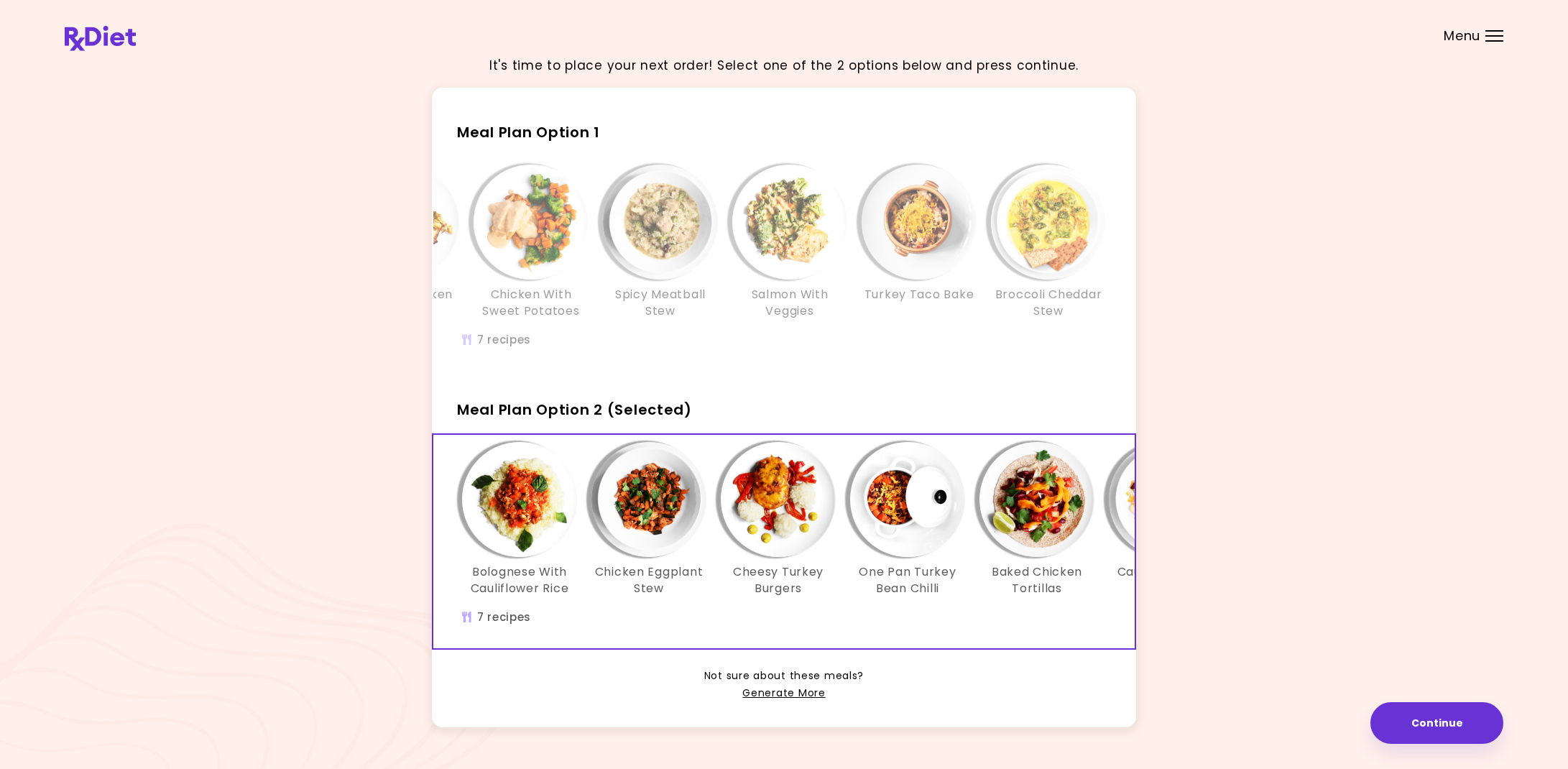
click at [685, 375] on div "Meal Plan Option 1 Turkey Skillet with Broccoli Creamy Chicken Traybake Chicken…" at bounding box center [784, 407] width 704 height 638
click at [587, 354] on div "Turkey Skillet with Broccoli Creamy Chicken Traybake Chicken With Sweet Potatoe…" at bounding box center [659, 264] width 948 height 213
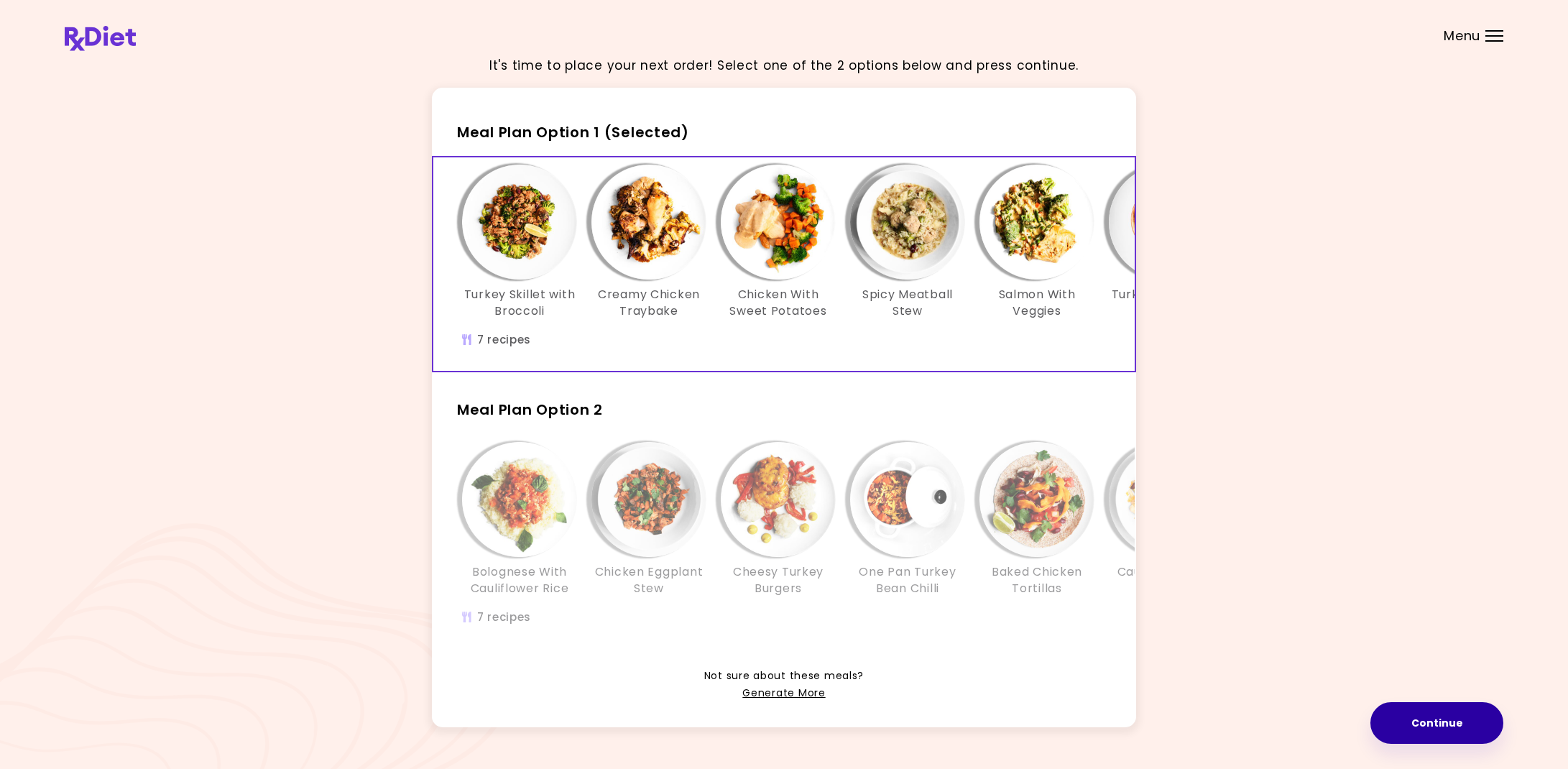
click at [1454, 725] on button "Continue" at bounding box center [1437, 723] width 133 height 42
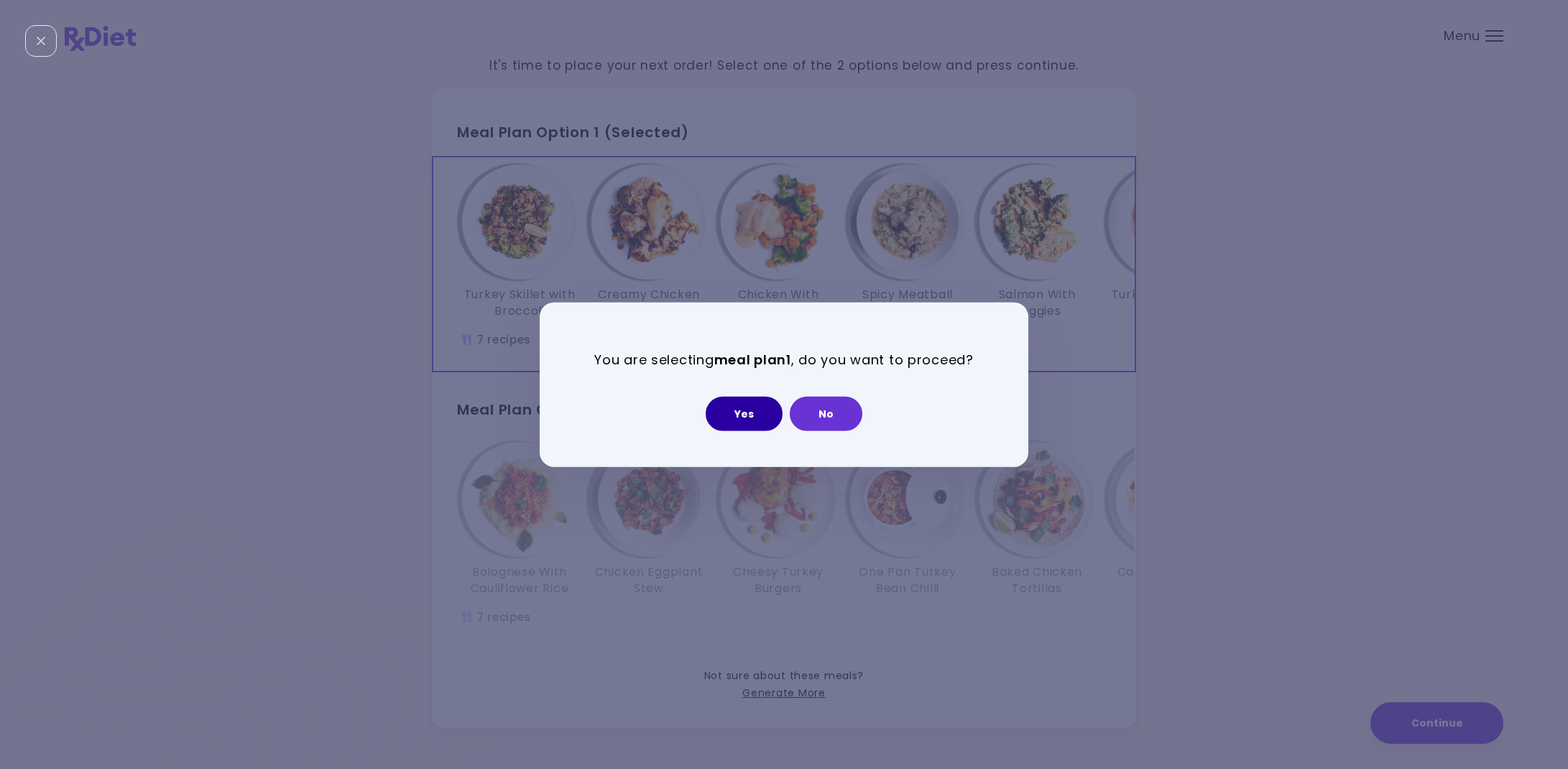
click at [739, 415] on button "Yes" at bounding box center [744, 413] width 77 height 34
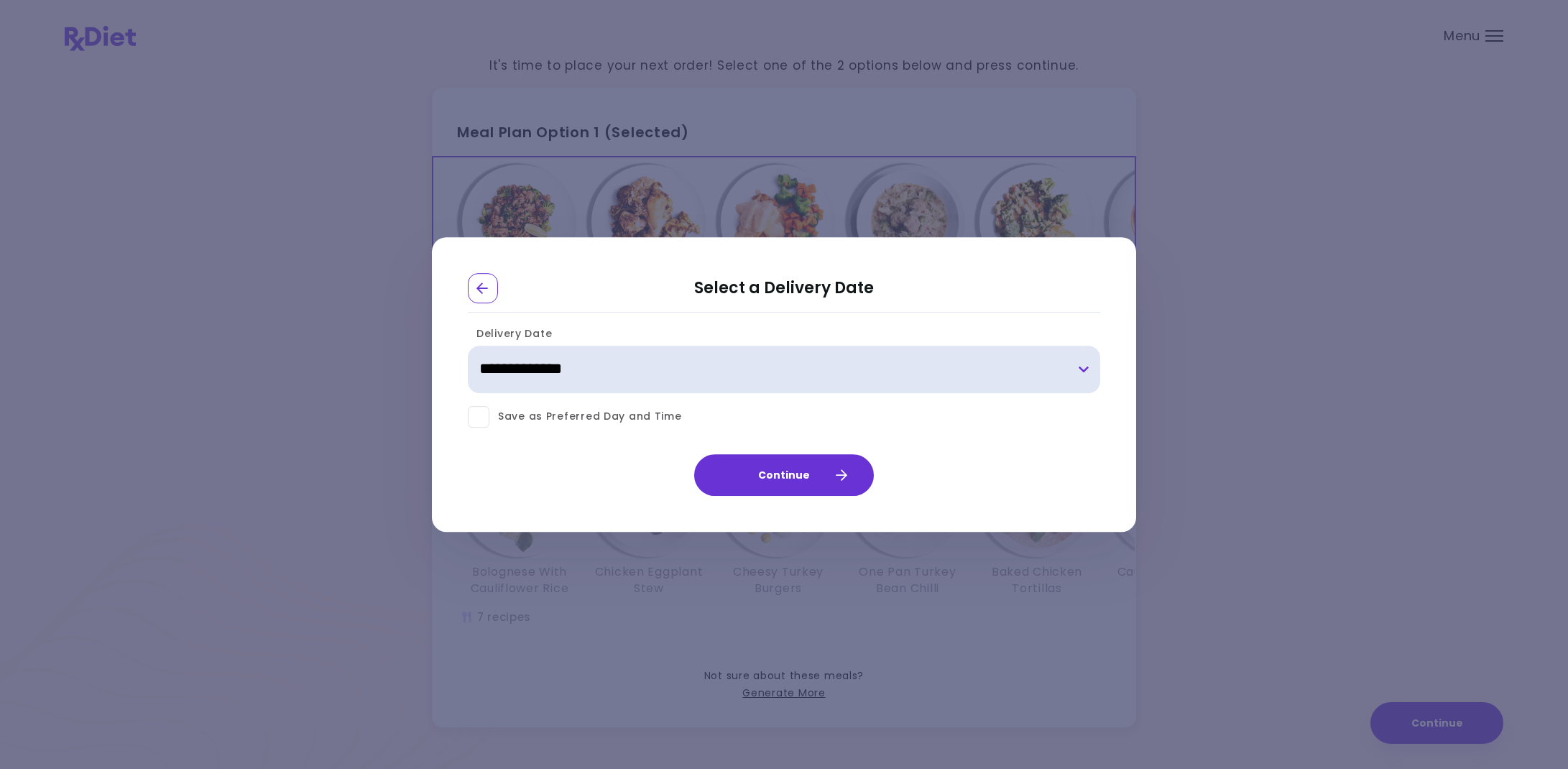
select select "**********"
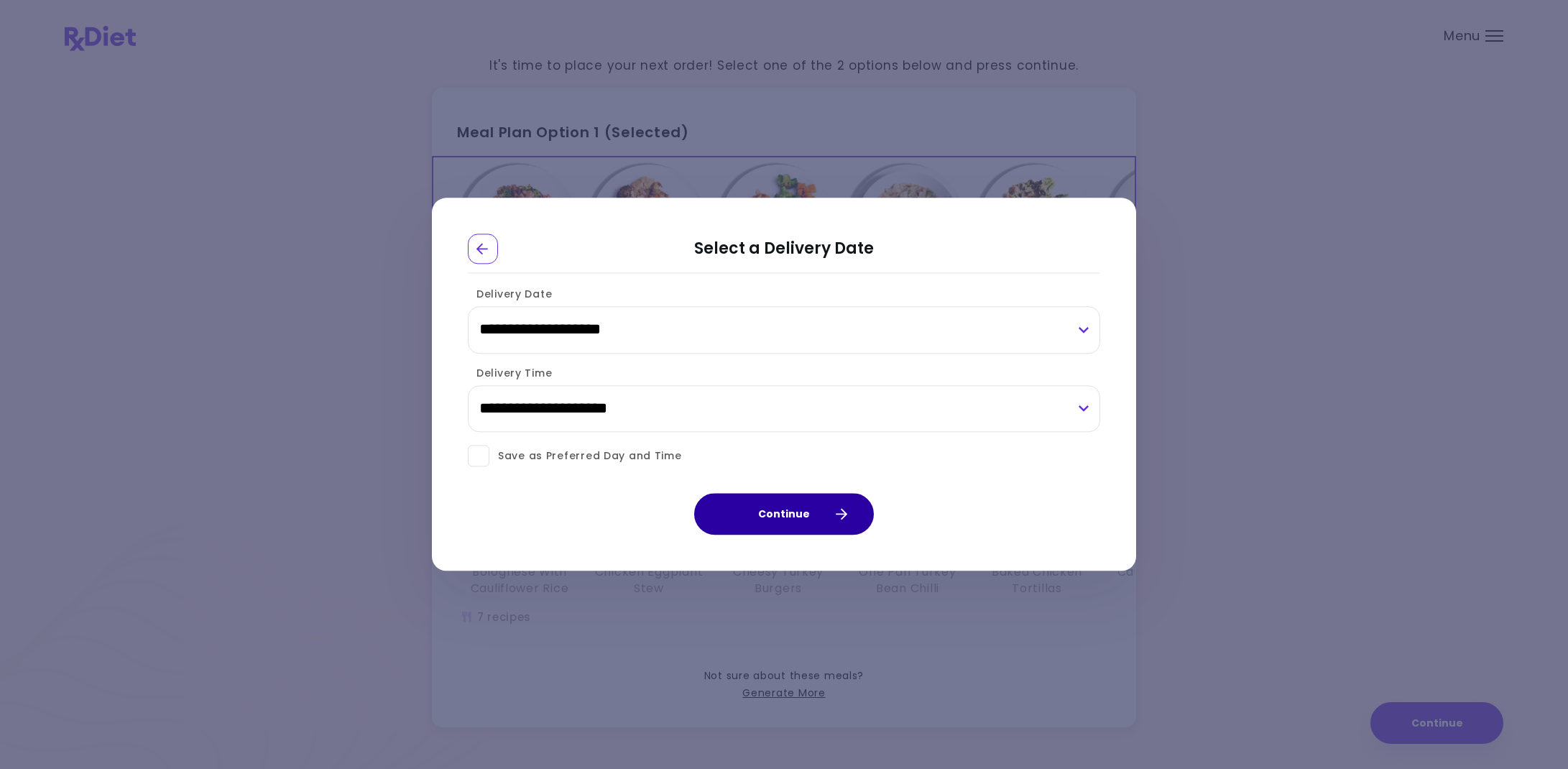
click at [821, 515] on button "Continue" at bounding box center [783, 515] width 180 height 42
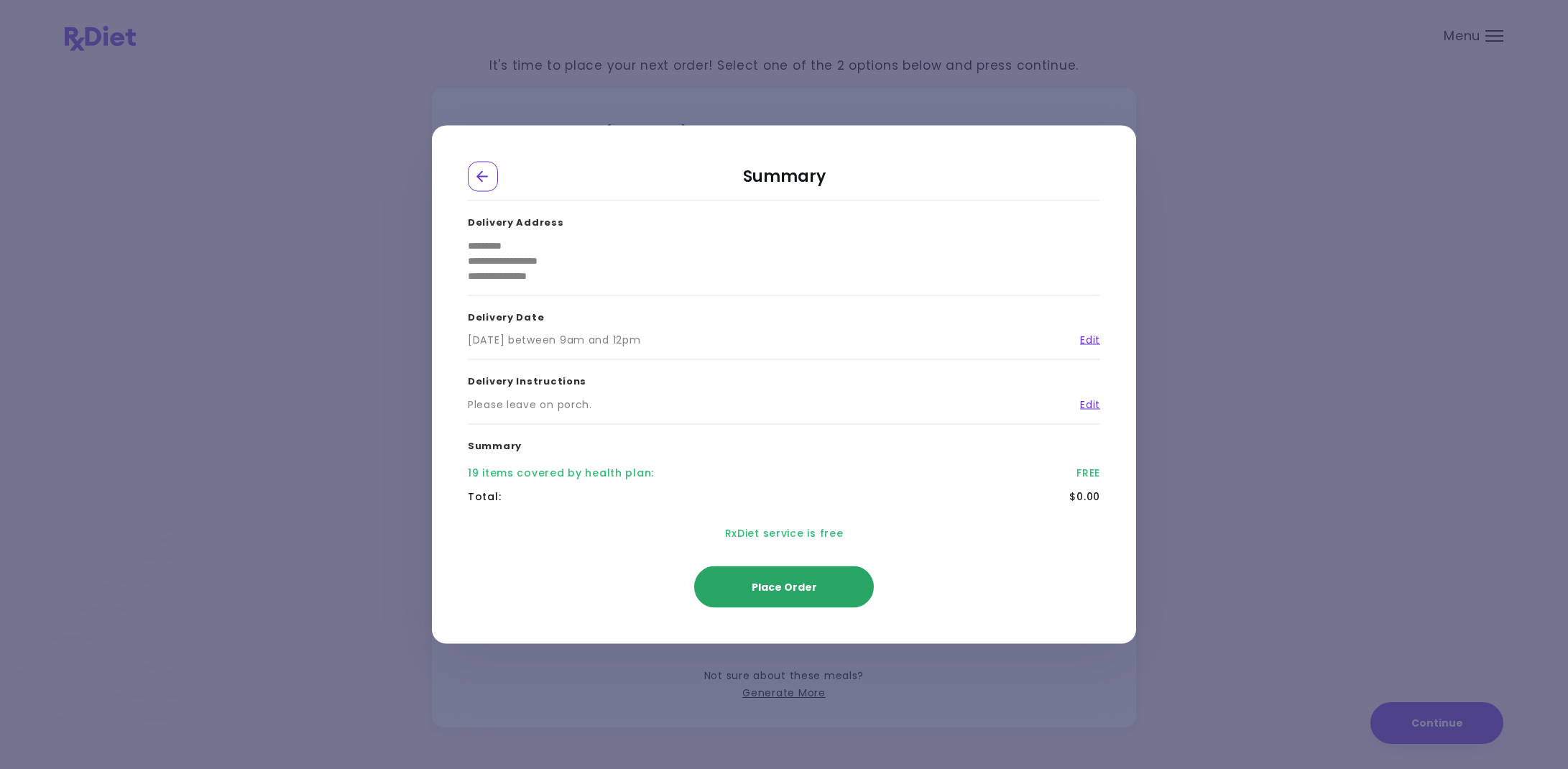
click at [829, 588] on button "Place Order" at bounding box center [783, 587] width 180 height 42
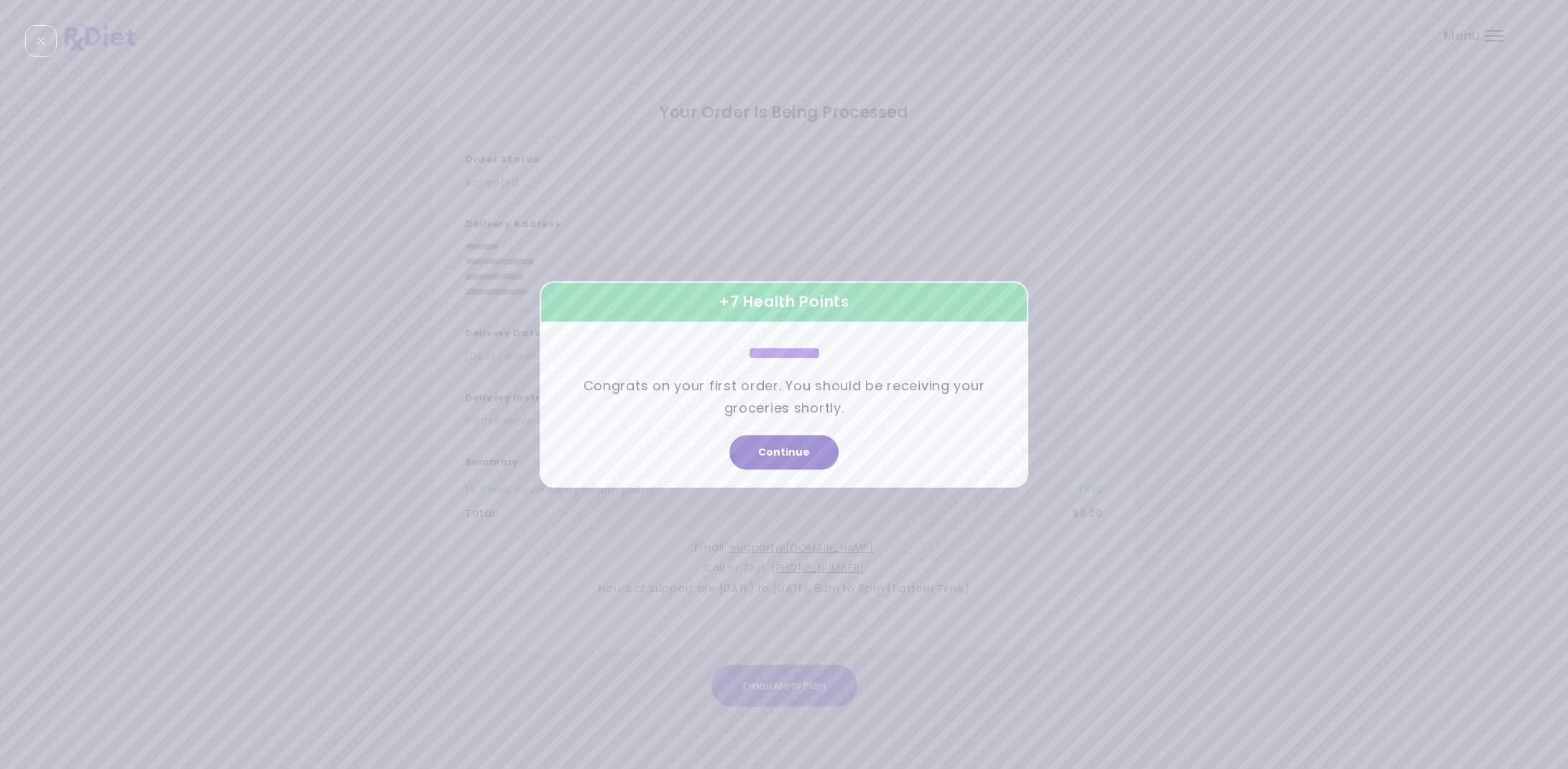
click at [783, 456] on button "Continue" at bounding box center [784, 453] width 109 height 34
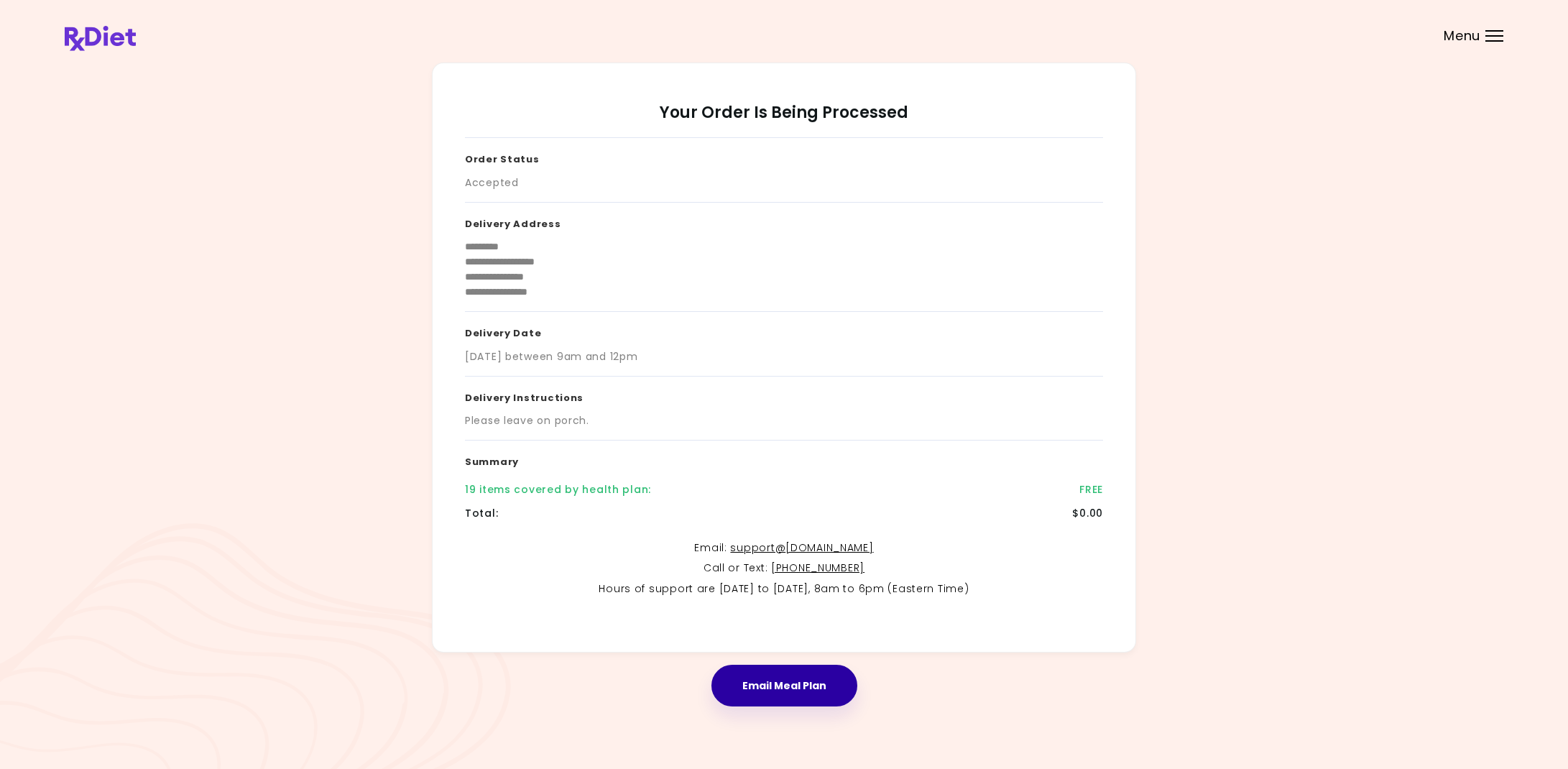
click at [790, 687] on button "Email Meal Plan" at bounding box center [785, 685] width 146 height 42
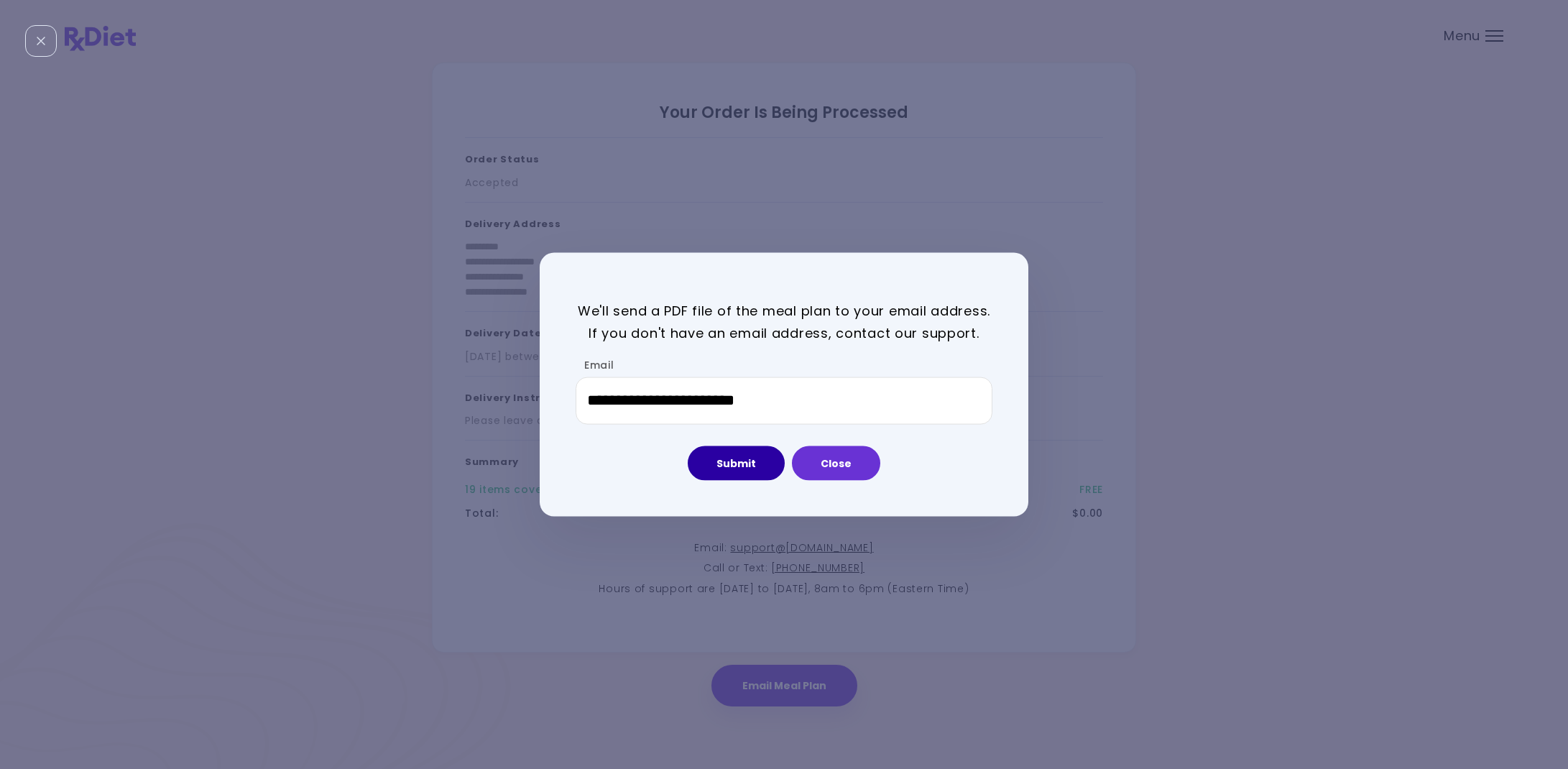
click at [729, 460] on button "Submit" at bounding box center [736, 462] width 97 height 34
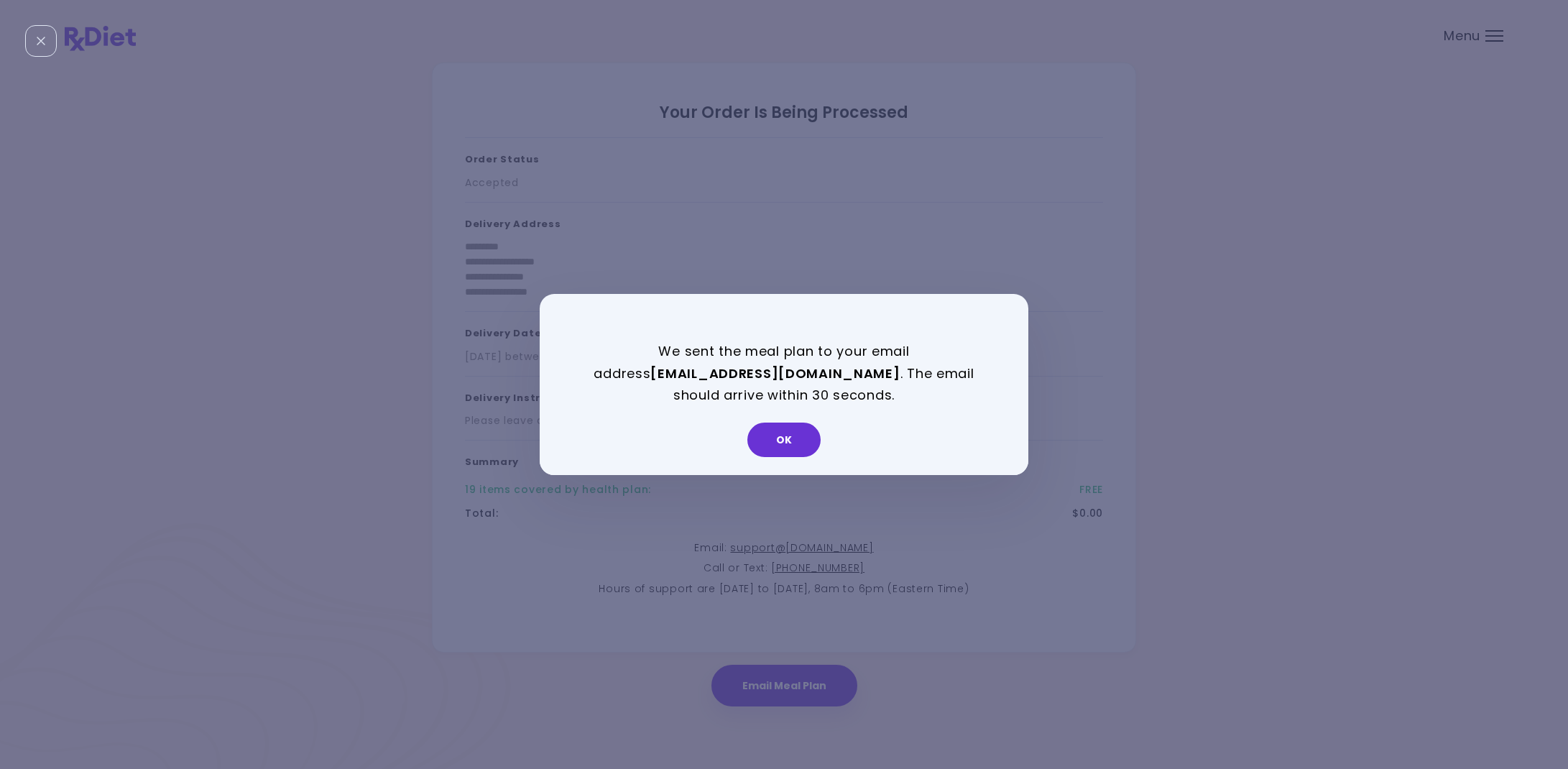
click at [780, 436] on button "OK" at bounding box center [784, 439] width 73 height 34
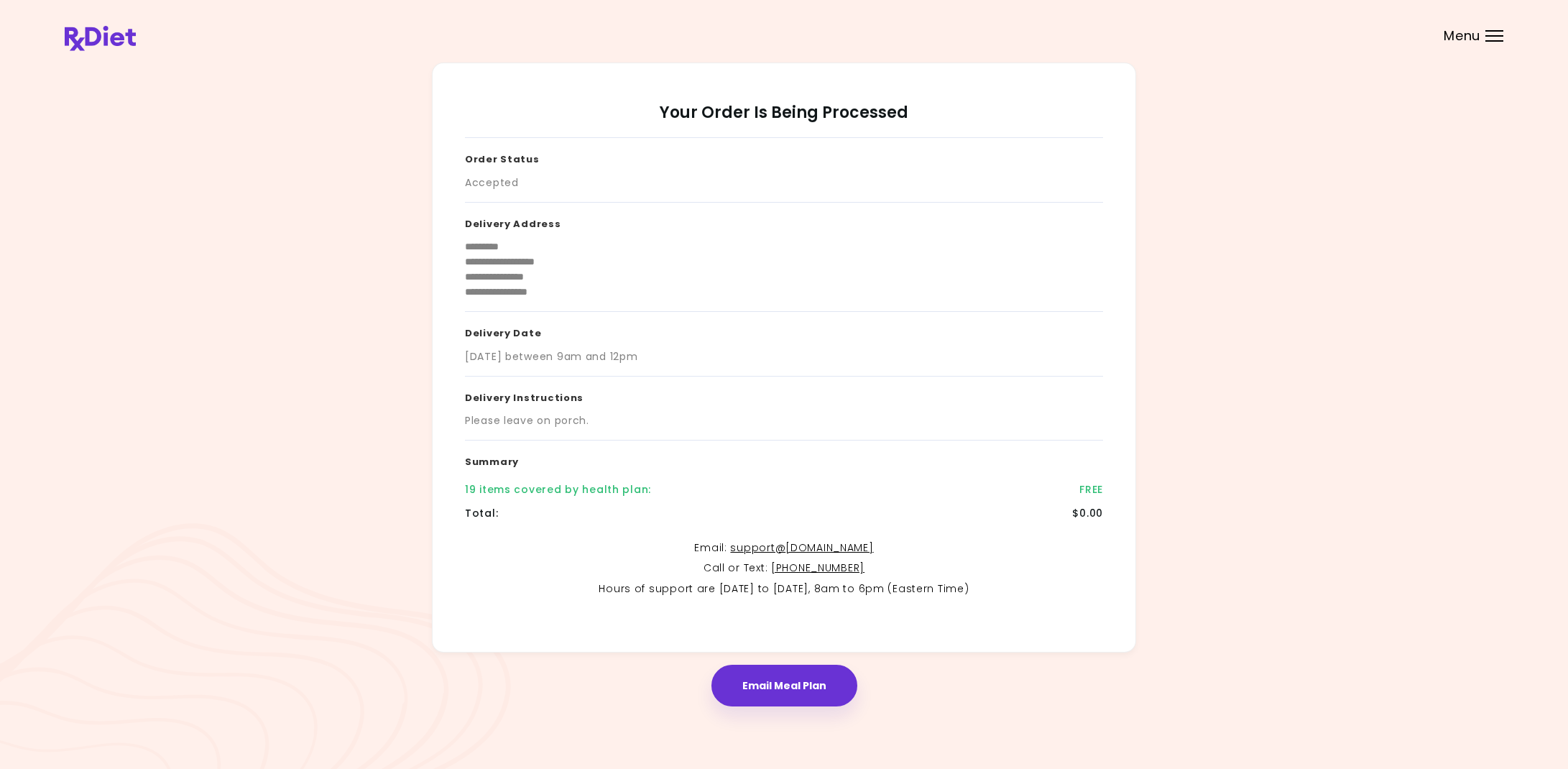
scroll to position [0, 1]
